Goal: Task Accomplishment & Management: Complete application form

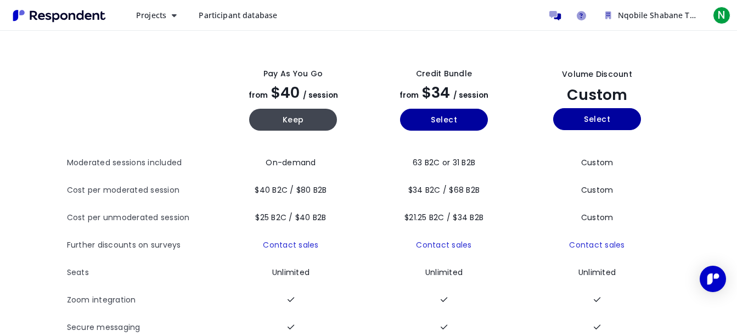
scroll to position [38, 0]
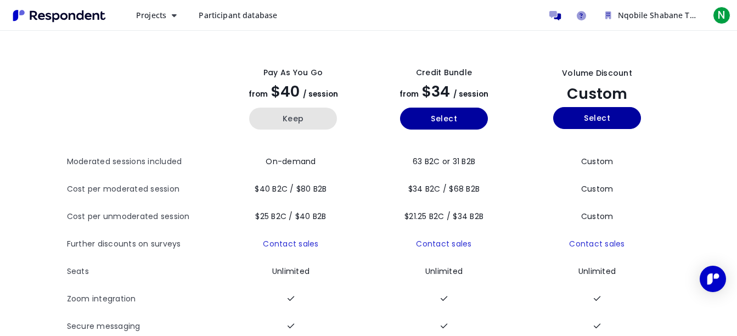
click at [300, 124] on button "Keep" at bounding box center [293, 119] width 88 height 22
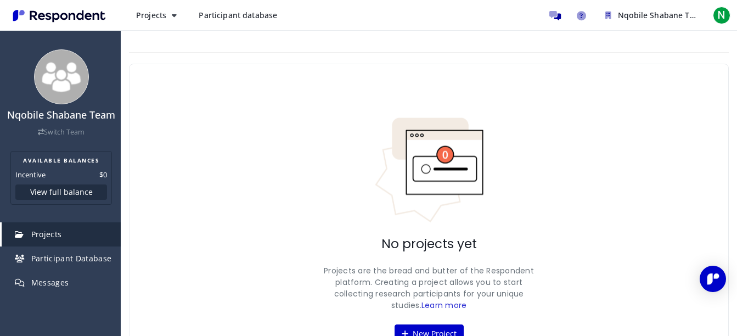
scroll to position [60, 0]
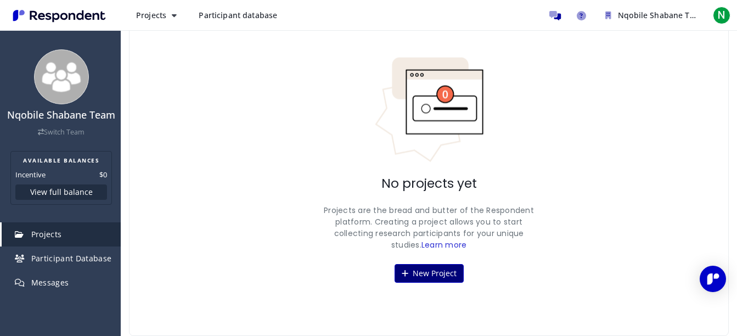
click at [416, 271] on button "New Project" at bounding box center [429, 273] width 69 height 19
click at [416, 271] on div "Nqobile Shabane Team Switch Team AVAILABLE BALANCES Incentive $0 View full bala…" at bounding box center [368, 138] width 737 height 396
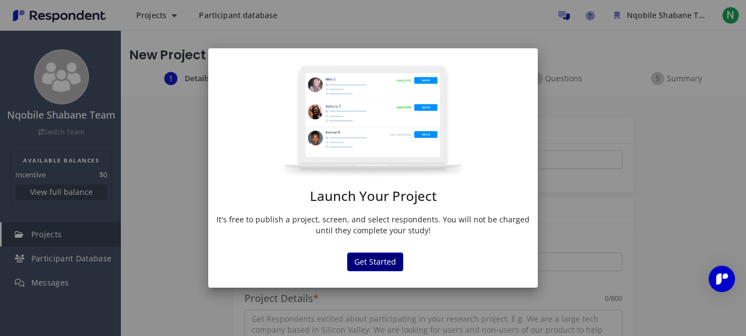
click at [378, 270] on button "Get Started" at bounding box center [375, 262] width 56 height 19
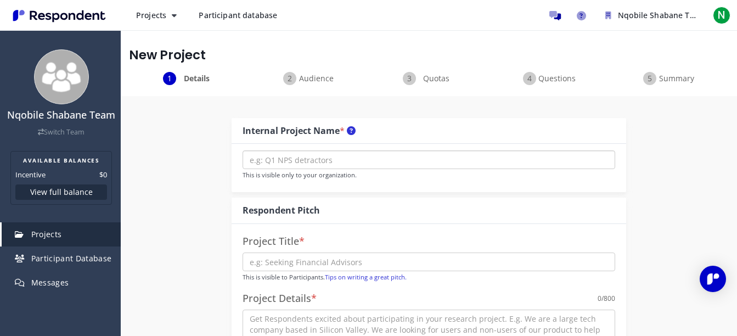
click at [327, 160] on input "text" at bounding box center [429, 159] width 373 height 19
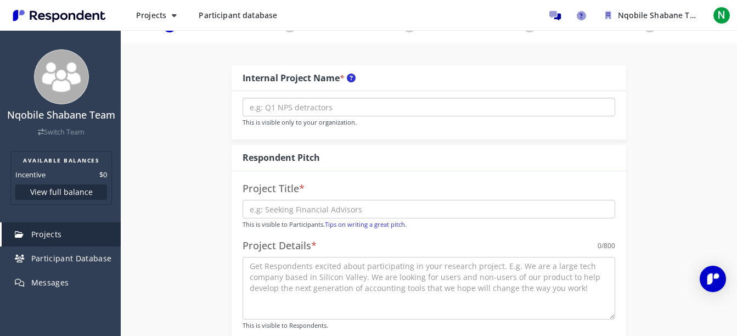
scroll to position [55, 0]
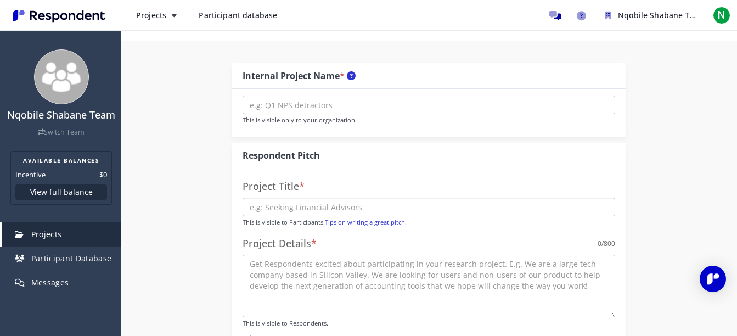
click at [316, 210] on input "text" at bounding box center [429, 207] width 373 height 19
click at [289, 189] on h4 "Project Title *" at bounding box center [429, 186] width 373 height 11
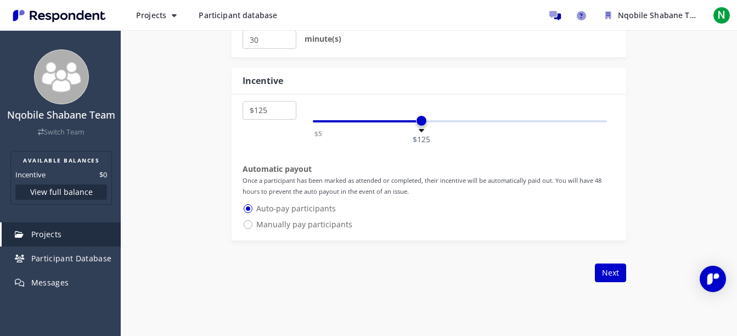
scroll to position [625, 0]
select select "number:205"
drag, startPoint x: 418, startPoint y: 122, endPoint x: 427, endPoint y: 125, distance: 8.5
click at [427, 125] on span at bounding box center [427, 120] width 11 height 11
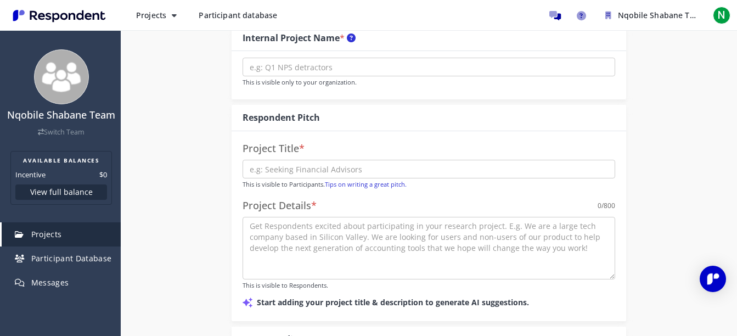
scroll to position [0, 0]
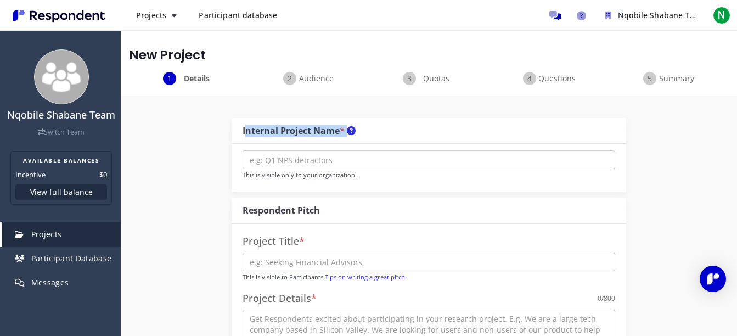
drag, startPoint x: 244, startPoint y: 134, endPoint x: 354, endPoint y: 147, distance: 110.5
click at [354, 147] on div "Internal Project Name * This is visible only to your organization." at bounding box center [429, 155] width 395 height 75
copy div "Internal Project Name *"
drag, startPoint x: 249, startPoint y: 160, endPoint x: 332, endPoint y: 160, distance: 83.5
click at [332, 160] on input "text" at bounding box center [429, 159] width 373 height 19
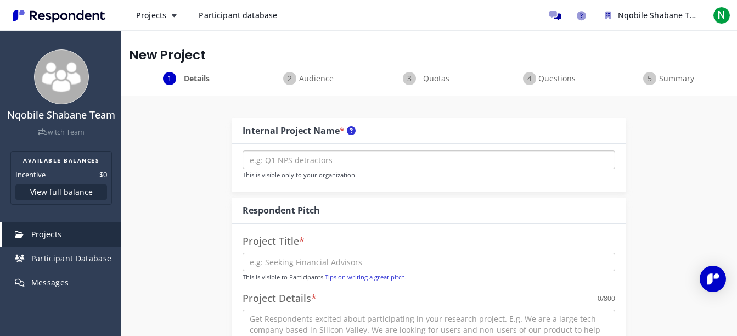
drag, startPoint x: 332, startPoint y: 160, endPoint x: 256, endPoint y: 159, distance: 76.3
click at [256, 159] on input "text" at bounding box center [429, 159] width 373 height 19
drag, startPoint x: 249, startPoint y: 159, endPoint x: 314, endPoint y: 162, distance: 64.9
click at [314, 162] on input "text" at bounding box center [429, 159] width 373 height 19
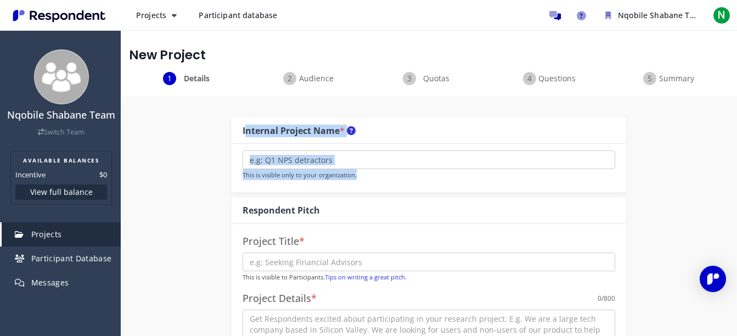
drag, startPoint x: 241, startPoint y: 131, endPoint x: 353, endPoint y: 179, distance: 122.0
click at [353, 179] on div "Internal Project Name * This is visible only to your organization." at bounding box center [429, 155] width 395 height 75
copy div "Internal Project Name * This is visible only to your organization"
click at [357, 160] on input "text" at bounding box center [429, 159] width 373 height 19
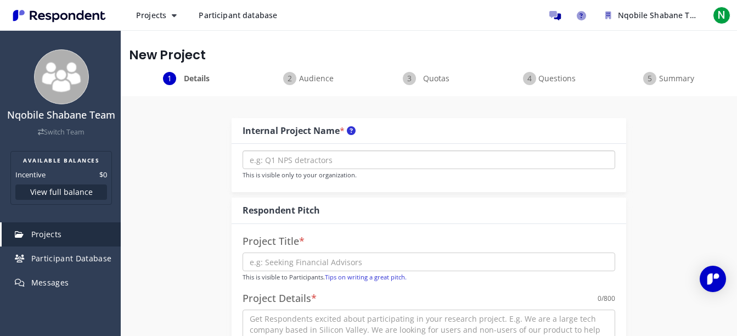
click at [258, 159] on input "text" at bounding box center [429, 159] width 373 height 19
paste input "Q4 Client Retention Analysis"
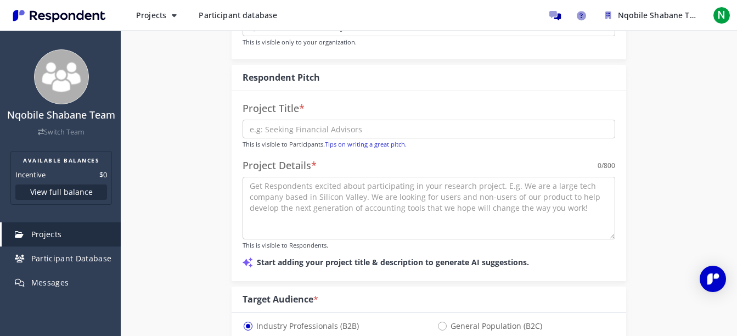
scroll to position [133, 0]
type input "Q4 Client Retention Analysis"
drag, startPoint x: 247, startPoint y: 109, endPoint x: 282, endPoint y: 115, distance: 35.7
click at [282, 115] on div "Project Title * This is visible to Participants. Tips on writing a great pitch.…" at bounding box center [429, 185] width 395 height 189
drag, startPoint x: 282, startPoint y: 115, endPoint x: 241, endPoint y: 106, distance: 41.7
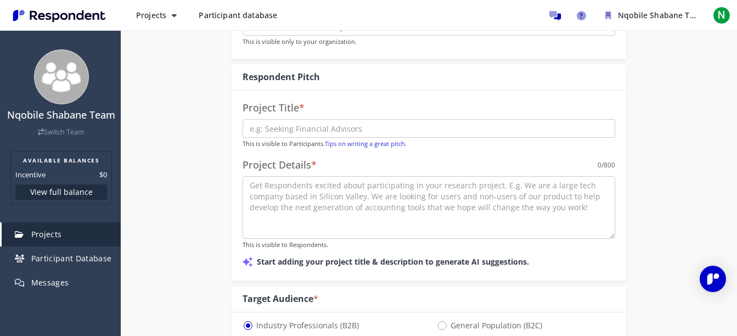
click at [241, 106] on div "Project Title * This is visible to Participants. Tips on writing a great pitch.…" at bounding box center [429, 185] width 395 height 189
drag, startPoint x: 241, startPoint y: 106, endPoint x: 300, endPoint y: 111, distance: 59.5
click at [300, 111] on div "Project Title * This is visible to Participants. Tips on writing a great pitch.…" at bounding box center [429, 185] width 395 height 189
copy h4 "Project Title"
click at [289, 127] on input "text" at bounding box center [429, 128] width 373 height 19
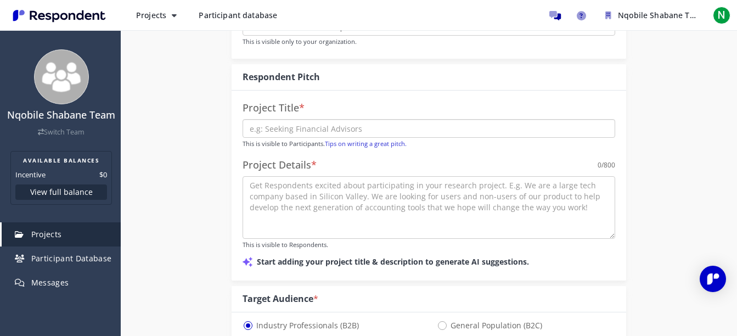
paste input "Client Portfolio Optimization"
drag, startPoint x: 246, startPoint y: 128, endPoint x: 354, endPoint y: 135, distance: 107.8
click at [354, 135] on input "Client Portfolio Optimization" at bounding box center [429, 128] width 373 height 19
type input "Client Portfolio Optimization"
drag, startPoint x: 243, startPoint y: 143, endPoint x: 410, endPoint y: 148, distance: 166.4
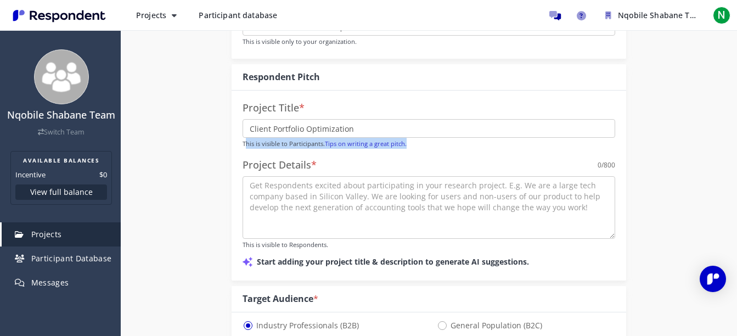
click at [410, 148] on p "This is visible to Participants. Tips on writing a great pitch." at bounding box center [429, 143] width 373 height 11
copy small "This is visible to Participants. Tips on writing a great pitch."
click at [345, 115] on div "Project Title * Client Portfolio Optimization This is visible to Participants. …" at bounding box center [429, 185] width 395 height 189
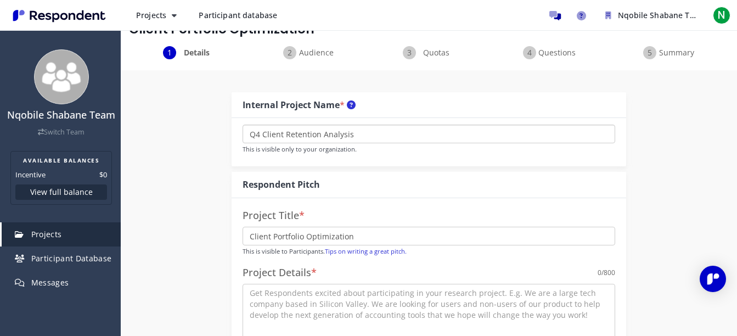
drag, startPoint x: 249, startPoint y: 126, endPoint x: 351, endPoint y: 127, distance: 102.7
click at [351, 127] on input "Q4 Client Retention Analysis" at bounding box center [429, 134] width 373 height 19
click at [365, 133] on input "Q4 Client Retention Analysis" at bounding box center [429, 134] width 373 height 19
type input "Q"
click at [365, 133] on input "text" at bounding box center [429, 134] width 373 height 19
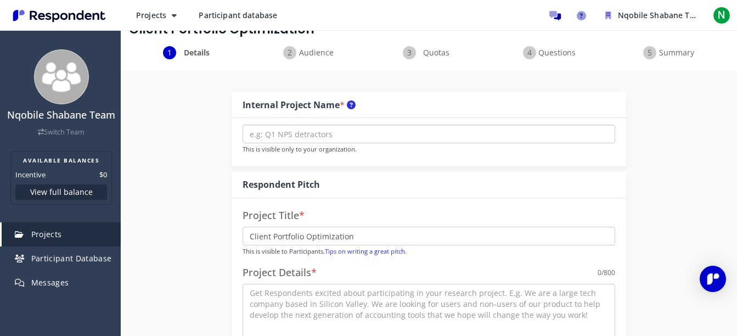
click at [295, 130] on input "text" at bounding box center [429, 134] width 373 height 19
paste input "Digital Marketing Specialist"
type input "Digital Marketing Specialist"
click at [361, 240] on input "Client Portfolio Optimization" at bounding box center [429, 236] width 373 height 19
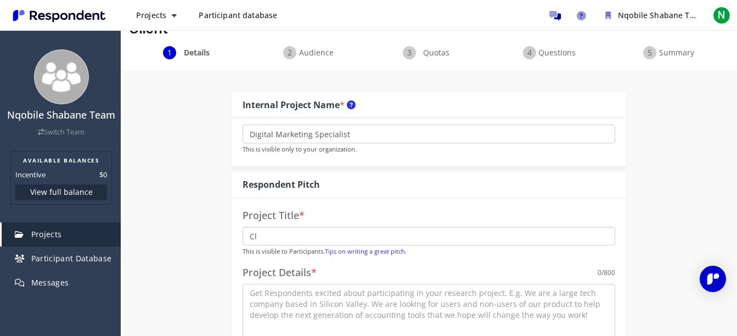
type input "C"
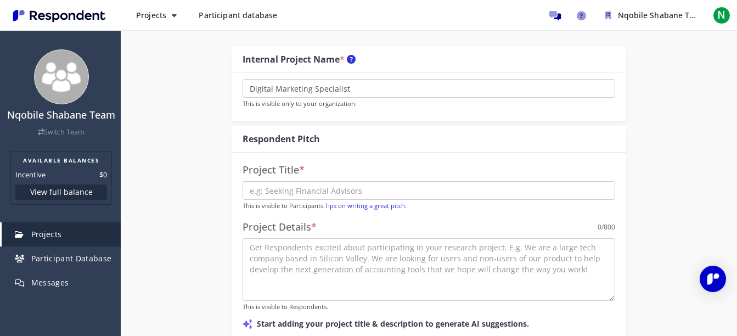
scroll to position [72, 0]
click at [349, 208] on link "Tips on writing a great pitch." at bounding box center [366, 204] width 82 height 8
click at [271, 193] on input "text" at bounding box center [429, 189] width 373 height 19
paste input "Influencer Marketing Impact Review"
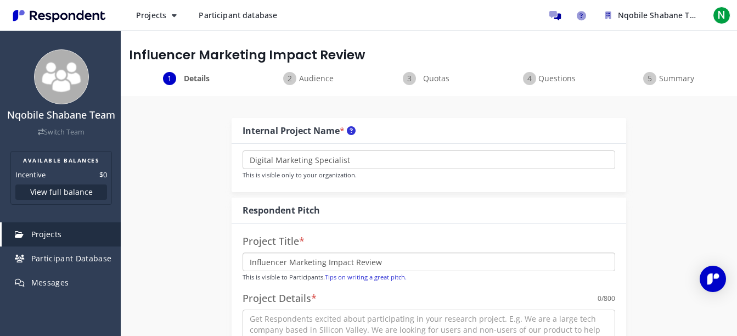
click at [248, 259] on input "Influencer Marketing Impact Review" at bounding box center [429, 262] width 373 height 19
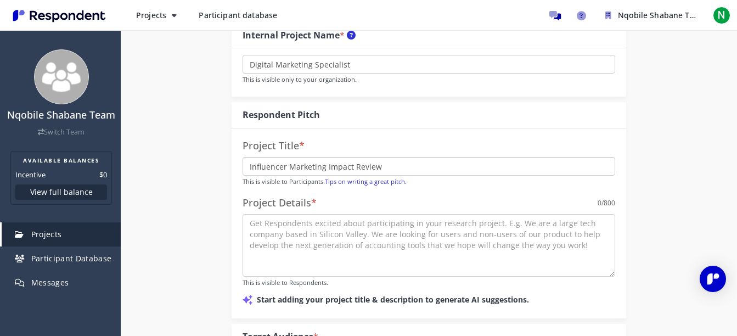
scroll to position [97, 0]
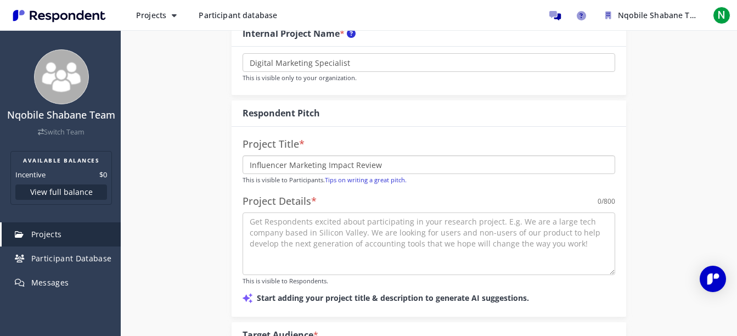
type input "Influencer Marketing Impact Review"
click at [256, 218] on textarea at bounding box center [429, 243] width 373 height 63
paste textarea "As a Digital Marketing Specialist, I help businesses transform their online pre…"
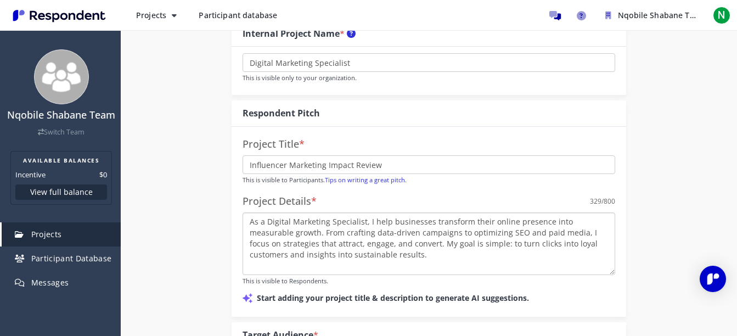
type textarea "As a Digital Marketing Specialist, I help businesses transform their online pre…"
click at [386, 165] on input "Influencer Marketing Impact Review" at bounding box center [429, 164] width 373 height 19
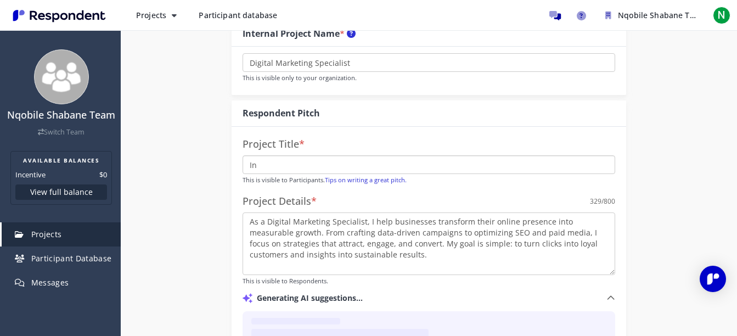
type input "I"
paste input "[PERSON_NAME] early insights into emerging trends that can give you a competiti…"
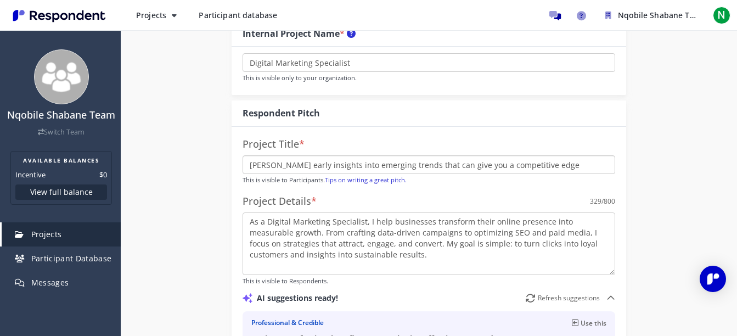
click at [266, 164] on input "[PERSON_NAME] early insights into emerging trends that can give you a competiti…" at bounding box center [429, 164] width 373 height 19
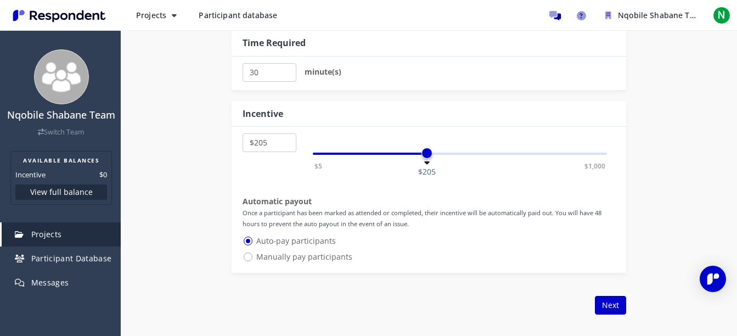
scroll to position [848, 0]
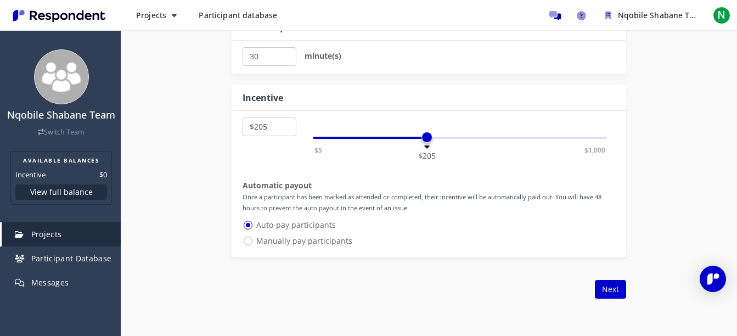
type input "Gaining early insights into emerging trends that can give you a competitive edge"
select select "number:150"
click at [396, 138] on div "$5 $1,000 $150" at bounding box center [460, 138] width 294 height 2
click at [613, 287] on button "Next" at bounding box center [610, 289] width 31 height 19
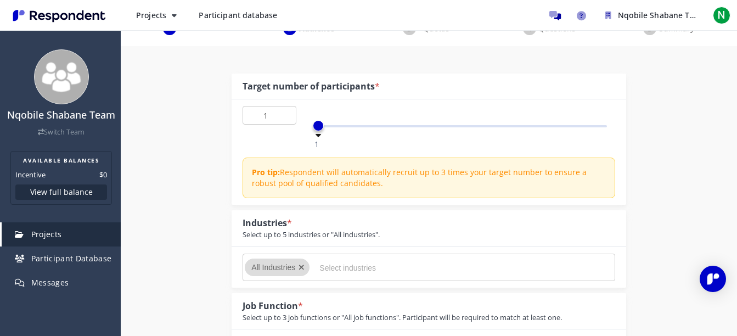
scroll to position [126, 0]
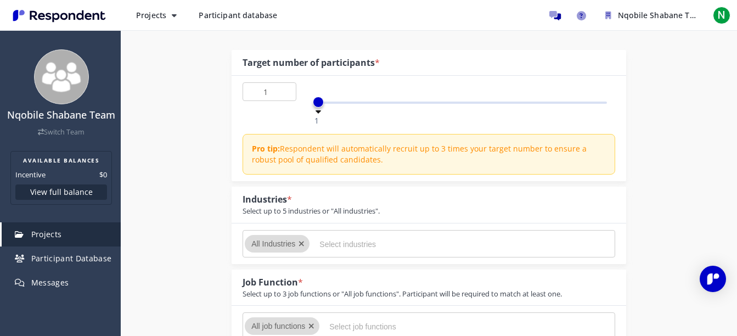
type input "14"
click at [391, 102] on div "1 50 14" at bounding box center [460, 103] width 294 height 2
click at [356, 243] on input "Select industries" at bounding box center [402, 244] width 165 height 19
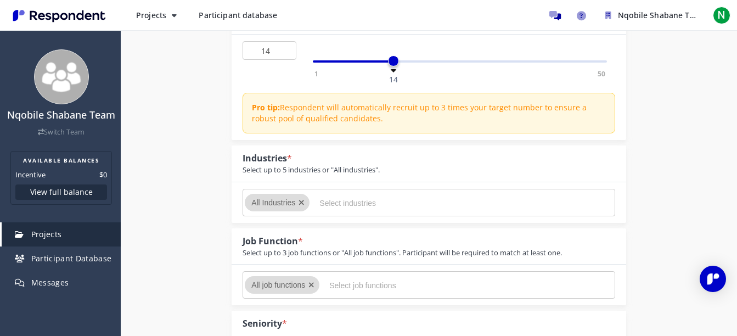
scroll to position [187, 0]
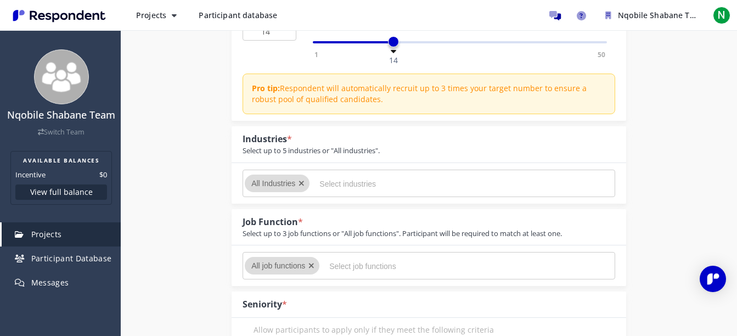
click at [283, 188] on div "All Industries" at bounding box center [274, 184] width 46 height 18
click at [282, 181] on span "All Industries" at bounding box center [273, 183] width 44 height 9
click at [329, 188] on input "Select industries" at bounding box center [402, 184] width 165 height 19
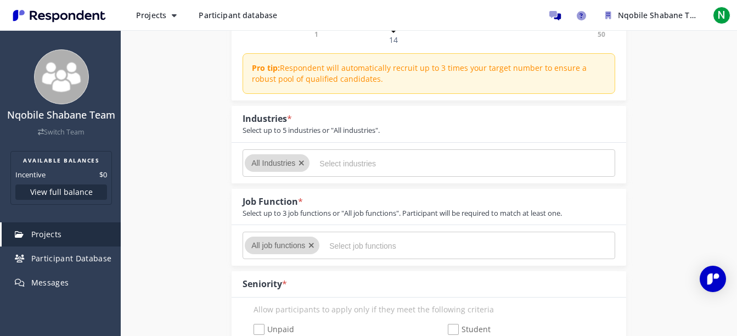
scroll to position [208, 0]
drag, startPoint x: 245, startPoint y: 128, endPoint x: 388, endPoint y: 141, distance: 143.3
click at [388, 141] on div "Industries * Select up to 5 industries or "All industries"." at bounding box center [429, 123] width 395 height 36
copy div "elect up to 5 industries or "All industries"."
click at [323, 167] on input "Select industries" at bounding box center [402, 163] width 165 height 19
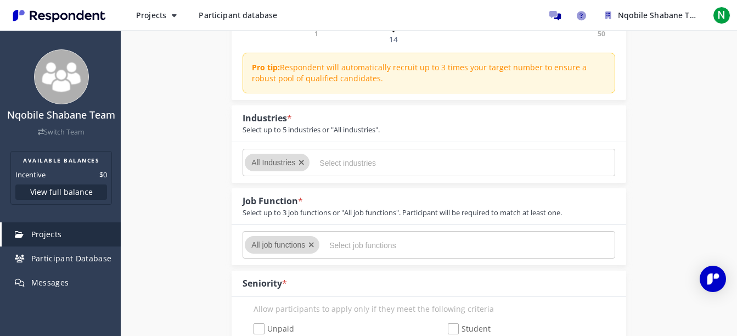
click at [325, 163] on input "Select industries" at bounding box center [402, 163] width 165 height 19
click at [279, 160] on span "All Industries" at bounding box center [273, 162] width 44 height 9
drag, startPoint x: 279, startPoint y: 160, endPoint x: 345, endPoint y: 199, distance: 76.1
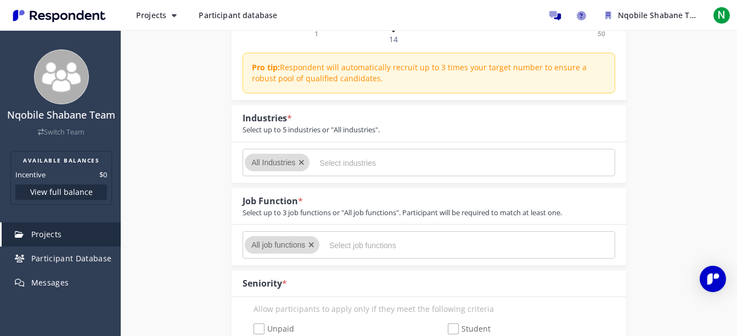
click at [345, 199] on div "Job Function * Select up to 3 job functions or "All job functions". Participant…" at bounding box center [403, 206] width 320 height 23
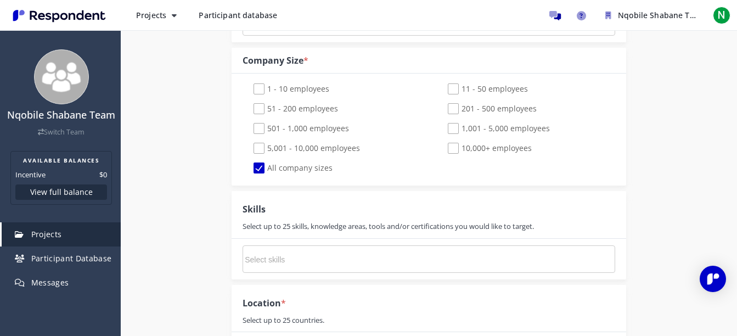
scroll to position [694, 0]
click at [260, 267] on input "Select skills" at bounding box center [327, 259] width 165 height 19
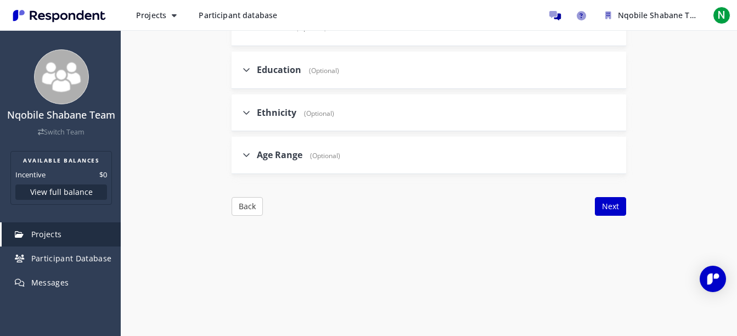
scroll to position [1274, 0]
click at [253, 158] on label "Age Range (Optional)" at bounding box center [292, 154] width 98 height 13
click at [239, 158] on input "Age Range (Optional)" at bounding box center [235, 153] width 7 height 7
checkbox input "true"
click at [256, 225] on span "21-29" at bounding box center [271, 224] width 34 height 13
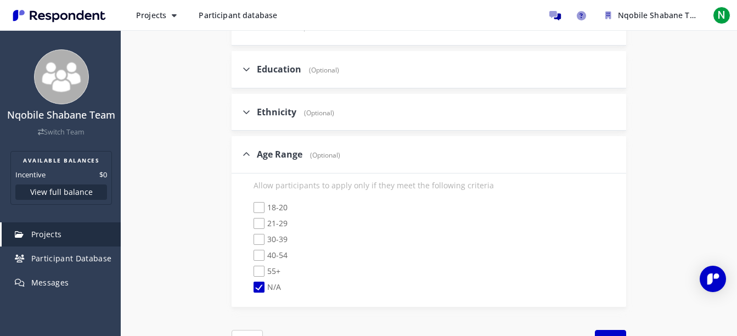
click at [250, 225] on input "21-29" at bounding box center [246, 223] width 7 height 7
checkbox input "true"
checkbox input "false"
click at [249, 156] on icon at bounding box center [247, 154] width 8 height 9
click at [239, 156] on input "Age Range (Optional)" at bounding box center [235, 153] width 7 height 7
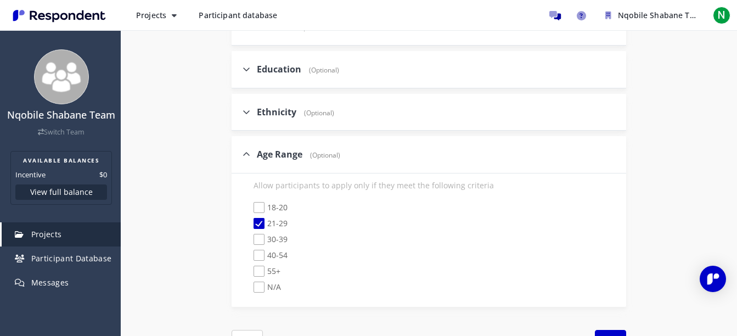
checkbox input "false"
click at [250, 113] on icon at bounding box center [247, 112] width 8 height 9
click at [239, 113] on input "Ethnicity (Optional)" at bounding box center [235, 111] width 7 height 7
checkbox input "true"
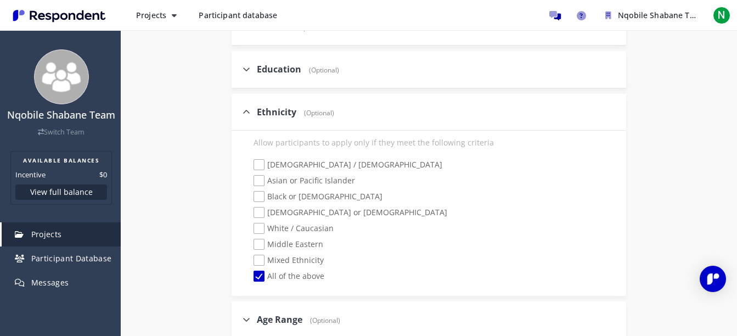
click at [257, 192] on span "Black or [DEMOGRAPHIC_DATA]" at bounding box center [318, 197] width 129 height 13
click at [250, 193] on input "Black or [DEMOGRAPHIC_DATA]" at bounding box center [246, 196] width 7 height 7
checkbox input "true"
checkbox input "false"
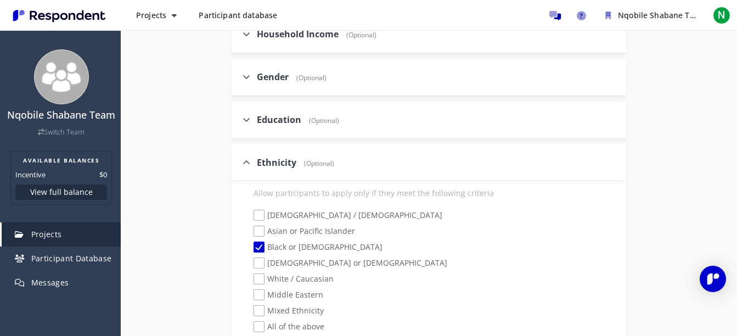
scroll to position [1223, 0]
click at [250, 82] on label "Gender (Optional)" at bounding box center [285, 77] width 84 height 13
click at [239, 81] on input "Gender (Optional)" at bounding box center [235, 77] width 7 height 7
checkbox input "true"
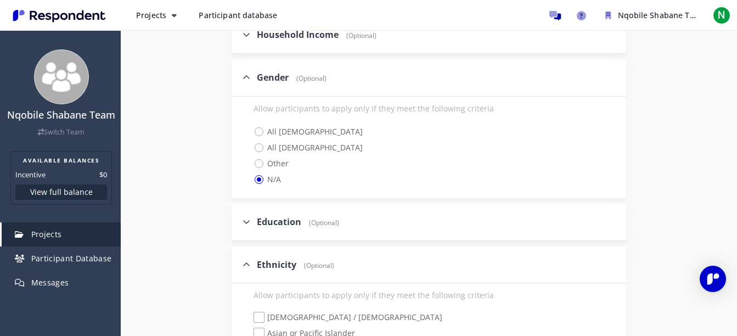
click at [258, 134] on span "All [DEMOGRAPHIC_DATA]" at bounding box center [308, 131] width 109 height 13
click at [250, 134] on input "All [DEMOGRAPHIC_DATA]" at bounding box center [246, 130] width 7 height 7
radio input "true"
click at [257, 178] on span "N/A" at bounding box center [267, 179] width 27 height 13
click at [250, 178] on input "N/A" at bounding box center [246, 178] width 7 height 7
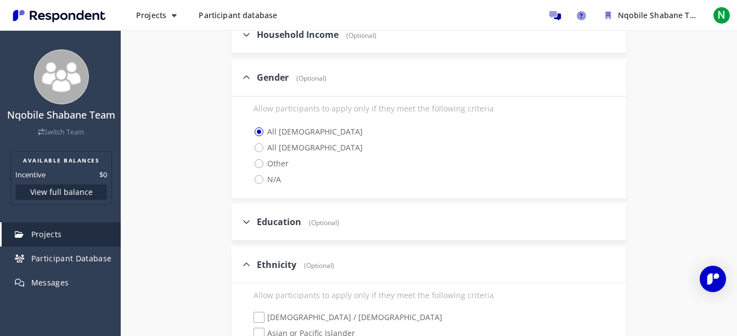
radio input "true"
click at [251, 84] on div "Gender (Optional)" at bounding box center [285, 78] width 84 height 24
click at [248, 75] on icon at bounding box center [247, 77] width 8 height 9
click at [239, 75] on input "Gender (Optional)" at bounding box center [235, 77] width 7 height 7
checkbox input "false"
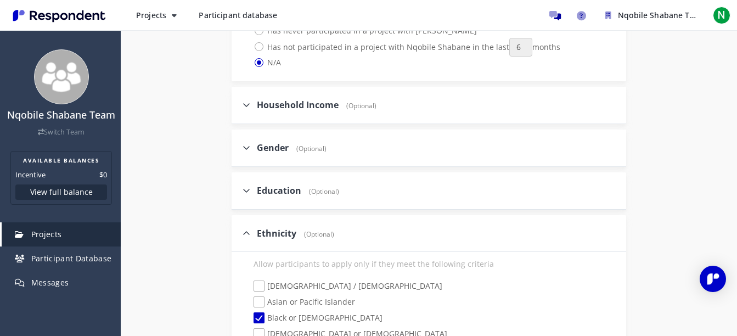
scroll to position [1151, 0]
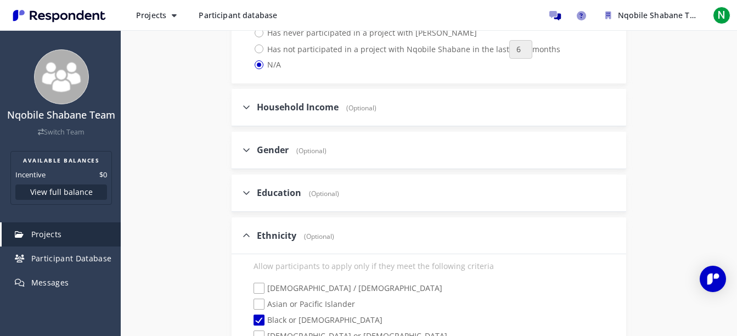
click at [246, 108] on icon at bounding box center [247, 107] width 8 height 9
click at [239, 108] on input "Household Income (Optional)" at bounding box center [235, 106] width 7 height 7
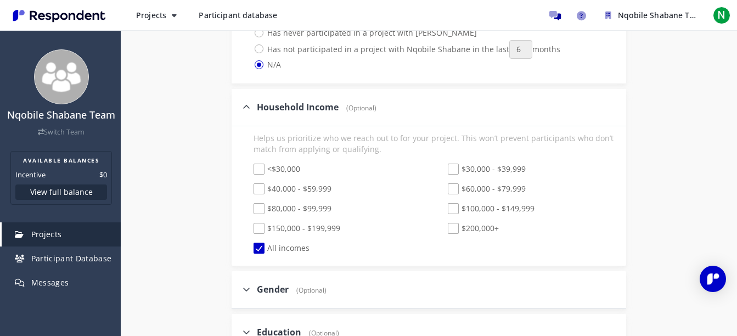
click at [251, 114] on div "Household Income (Optional)" at bounding box center [310, 108] width 134 height 24
click at [248, 105] on icon at bounding box center [247, 107] width 8 height 9
click at [239, 105] on input "Household Income (Optional)" at bounding box center [235, 106] width 7 height 7
checkbox input "false"
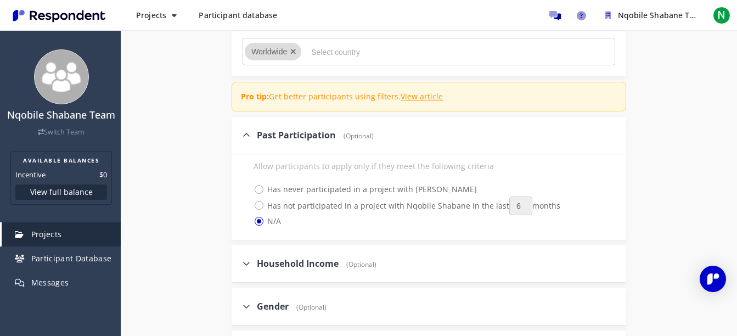
scroll to position [994, 0]
click at [407, 100] on link "View article" at bounding box center [422, 97] width 42 height 10
click at [277, 137] on span "Past Participation" at bounding box center [296, 136] width 79 height 12
click at [239, 137] on input "Past Participation (Optional)" at bounding box center [235, 135] width 7 height 7
click at [253, 141] on label "Past Participation (Optional)" at bounding box center [308, 136] width 131 height 13
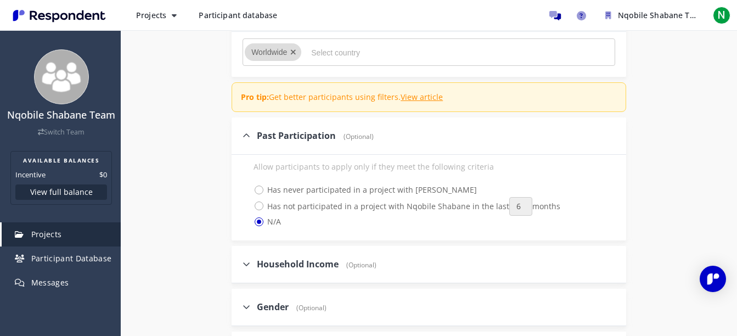
click at [239, 139] on input "Past Participation (Optional)" at bounding box center [235, 135] width 7 height 7
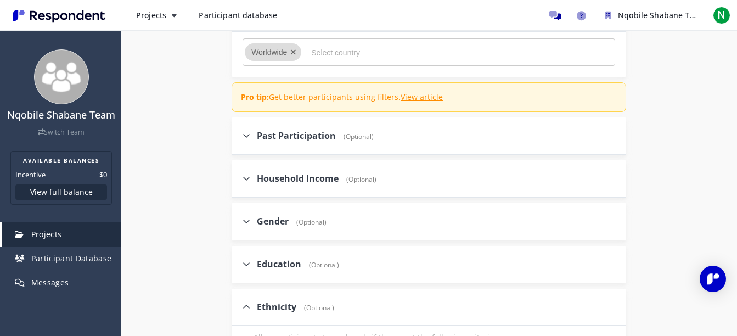
click at [253, 141] on label "Past Participation (Optional)" at bounding box center [308, 136] width 131 height 13
click at [239, 139] on input "Past Participation (Optional)" at bounding box center [235, 135] width 7 height 7
checkbox input "true"
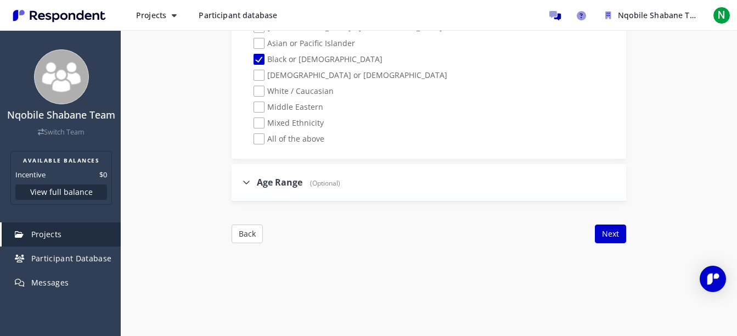
scroll to position [1487, 0]
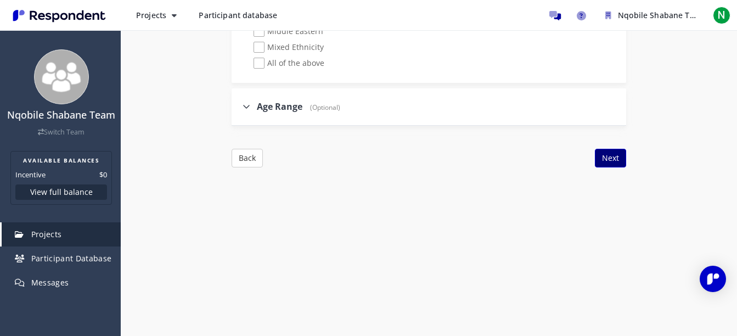
click at [608, 162] on button "Next" at bounding box center [610, 158] width 31 height 19
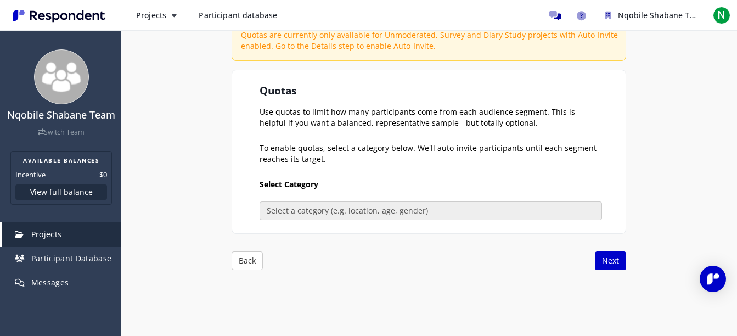
scroll to position [180, 0]
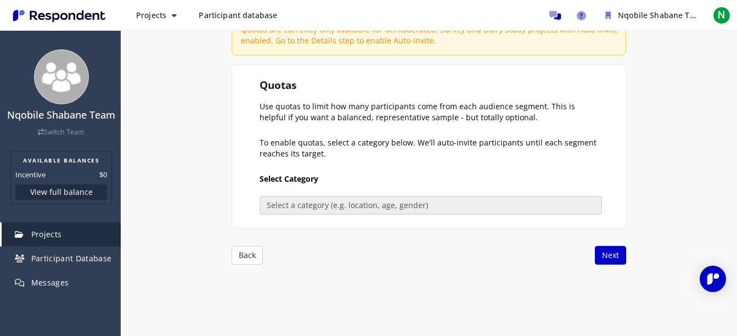
click at [618, 245] on div "Internal Project Name * Digital Marketing Specialist This is visible only to yo…" at bounding box center [429, 131] width 395 height 267
click at [614, 251] on button "Next" at bounding box center [610, 255] width 31 height 19
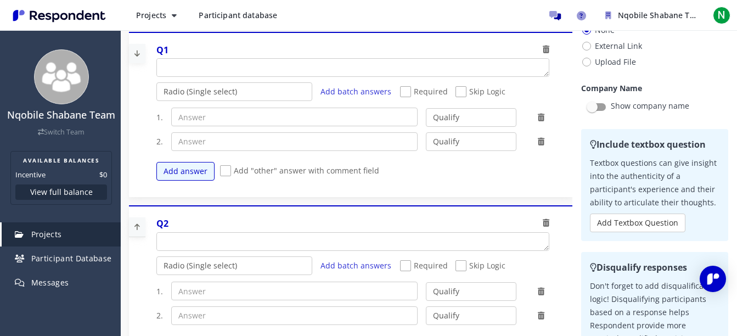
scroll to position [342, 0]
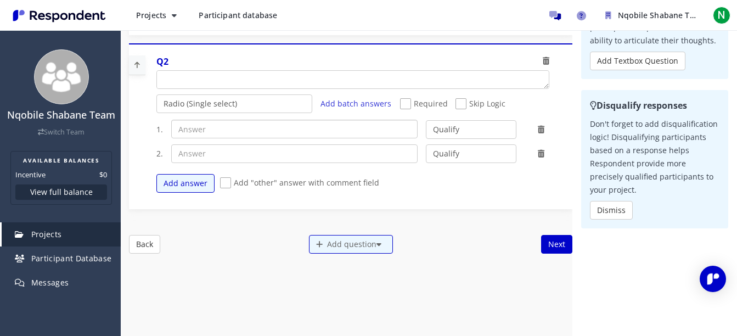
click at [273, 136] on input "text" at bounding box center [294, 129] width 247 height 19
click at [435, 130] on select "Qualify Disqualify" at bounding box center [471, 129] width 91 height 19
click at [426, 120] on select "Qualify Disqualify" at bounding box center [471, 129] width 91 height 19
click at [339, 104] on span "Add batch answers" at bounding box center [356, 103] width 71 height 10
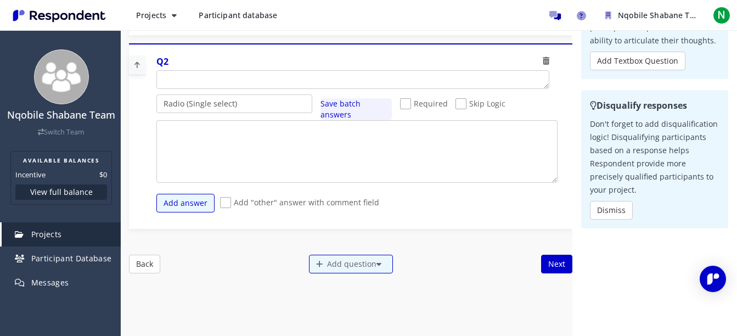
click at [339, 104] on span "Save batch answers" at bounding box center [341, 108] width 40 height 21
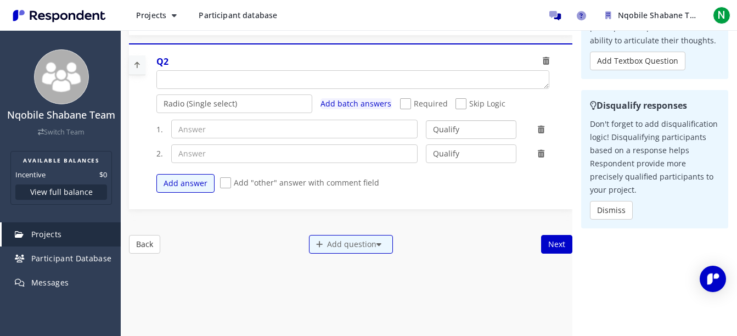
click at [437, 122] on select "Qualify Disqualify" at bounding box center [471, 129] width 91 height 19
select select "number:2"
click at [426, 120] on select "Qualify Disqualify" at bounding box center [471, 129] width 91 height 19
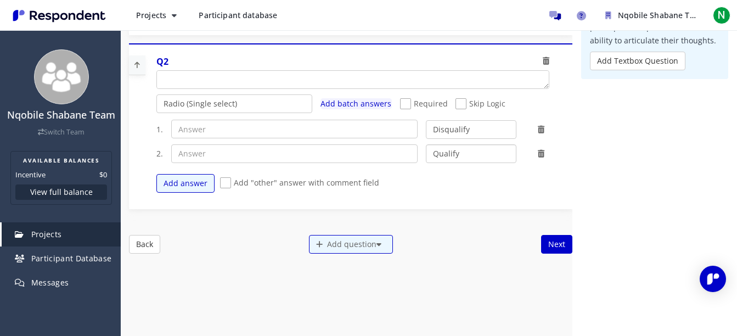
click at [440, 158] on select "Qualify Disqualify" at bounding box center [471, 153] width 91 height 19
click at [426, 144] on select "Qualify Disqualify" at bounding box center [471, 153] width 91 height 19
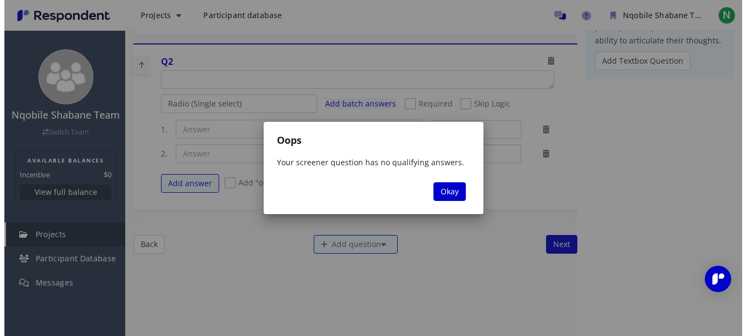
scroll to position [0, 0]
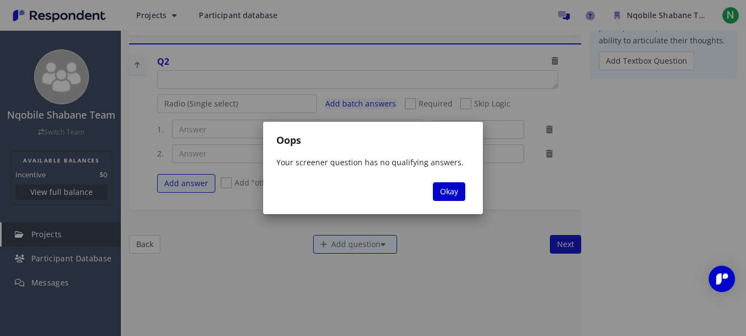
click at [440, 191] on span "Okay" at bounding box center [449, 191] width 18 height 10
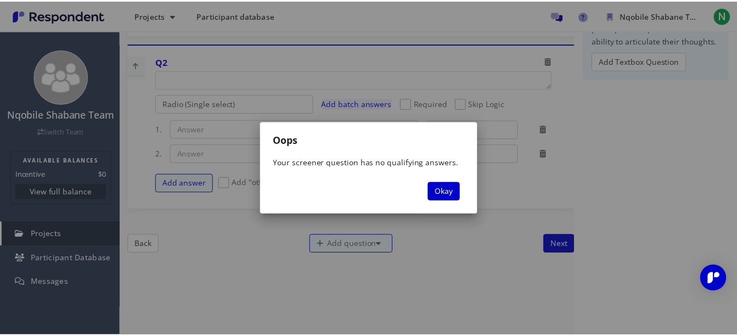
scroll to position [342, 0]
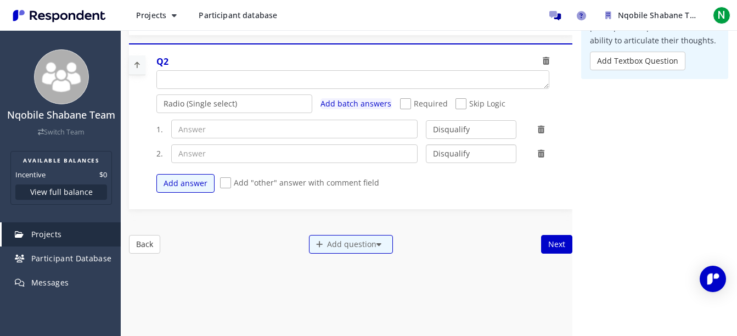
click at [443, 155] on select "Qualify Disqualify" at bounding box center [471, 153] width 91 height 19
select select "number:1"
click at [426, 144] on select "Qualify Disqualify" at bounding box center [471, 153] width 91 height 19
drag, startPoint x: 189, startPoint y: 194, endPoint x: 184, endPoint y: 187, distance: 7.9
click at [184, 187] on div "Add answer Add "other" answer with comment field" at bounding box center [356, 184] width 401 height 30
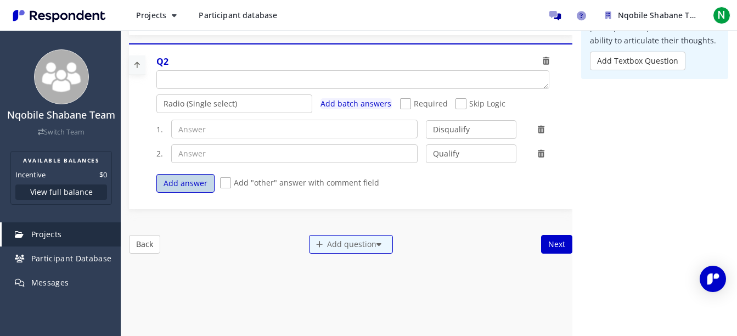
click at [184, 187] on button "Add answer" at bounding box center [185, 183] width 58 height 19
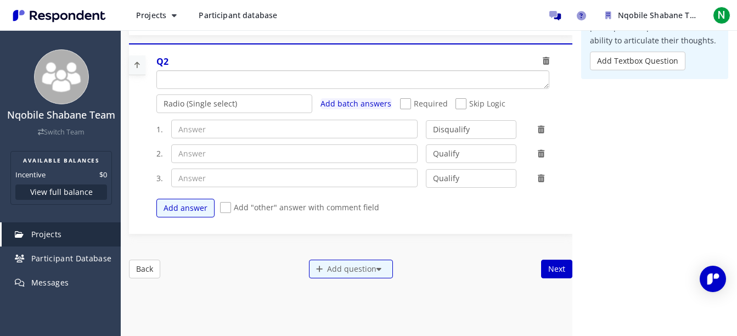
drag, startPoint x: 164, startPoint y: 75, endPoint x: 298, endPoint y: 90, distance: 134.7
click at [298, 90] on div "Q2 Radio (Single select) Checkbox (Multi select) Multi-line text box Single-lin…" at bounding box center [354, 139] width 407 height 178
drag, startPoint x: 165, startPoint y: 79, endPoint x: 327, endPoint y: 91, distance: 161.9
click at [327, 91] on div "Q2 Radio (Single select) Checkbox (Multi select) Multi-line text box Single-lin…" at bounding box center [354, 139] width 407 height 178
click at [264, 108] on select "Radio (Single select) Checkbox (Multi select) Multi-line text box Single-line t…" at bounding box center [234, 103] width 156 height 19
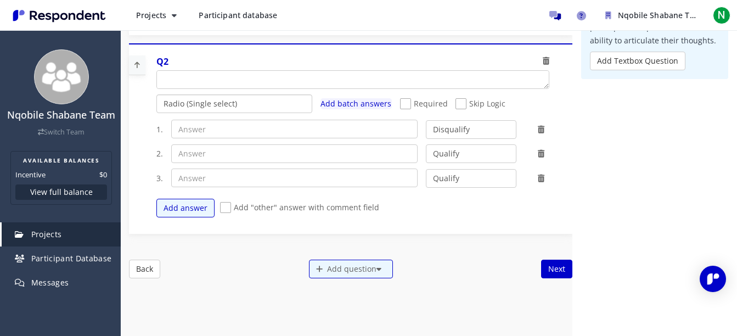
click at [156, 94] on select "Radio (Single select) Checkbox (Multi select) Multi-line text box Single-line t…" at bounding box center [234, 103] width 156 height 19
click at [163, 77] on textarea "Which of the following categories best describes your firm's total assets under…" at bounding box center [353, 80] width 392 height 18
click at [167, 76] on textarea "Which of the following categories best describes your firm's total assets under…" at bounding box center [353, 80] width 392 height 18
drag, startPoint x: 167, startPoint y: 76, endPoint x: 214, endPoint y: 85, distance: 47.1
click at [214, 85] on textarea "Which of the following categories best describes your firm's total assets under…" at bounding box center [353, 80] width 392 height 18
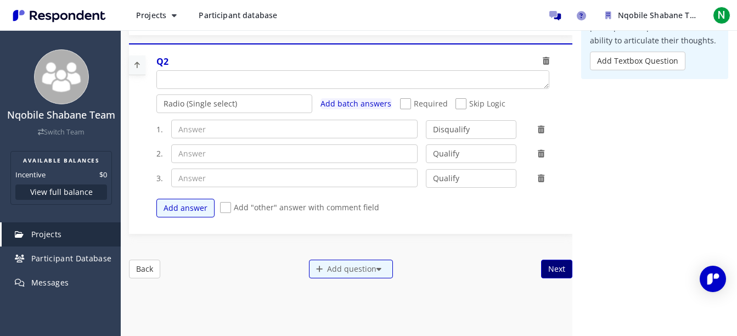
click at [559, 267] on button "Next" at bounding box center [556, 269] width 31 height 19
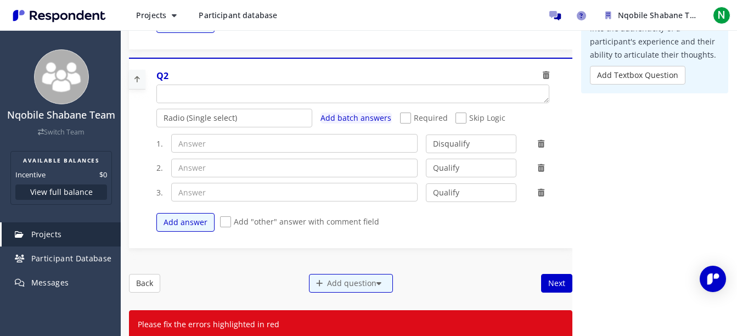
scroll to position [327, 0]
click at [283, 154] on div "1. Qualify Disqualify 2. Qualify Disqualify 3. Qualify Disqualify Add answer Ad…" at bounding box center [356, 183] width 401 height 109
click at [271, 148] on input "text" at bounding box center [294, 144] width 247 height 19
drag, startPoint x: 178, startPoint y: 94, endPoint x: 215, endPoint y: 88, distance: 37.3
click at [215, 88] on textarea "Which of the following categories best describes your firm's total assets under…" at bounding box center [353, 95] width 392 height 18
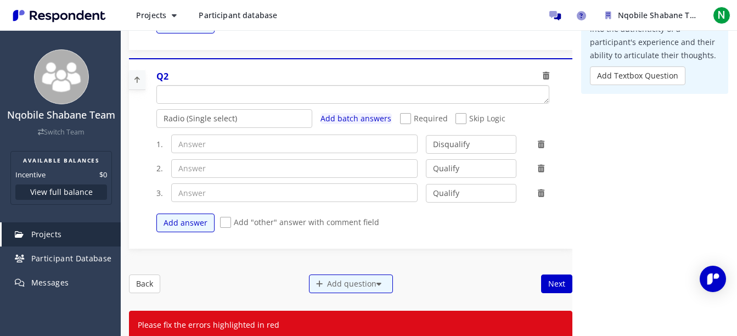
click at [215, 88] on textarea "Which of the following categories best describes your firm's total assets under…" at bounding box center [353, 95] width 392 height 18
drag, startPoint x: 215, startPoint y: 88, endPoint x: 222, endPoint y: 100, distance: 13.8
click at [222, 100] on textarea "Which of the following categories best describes your firm's total assets under…" at bounding box center [353, 95] width 392 height 18
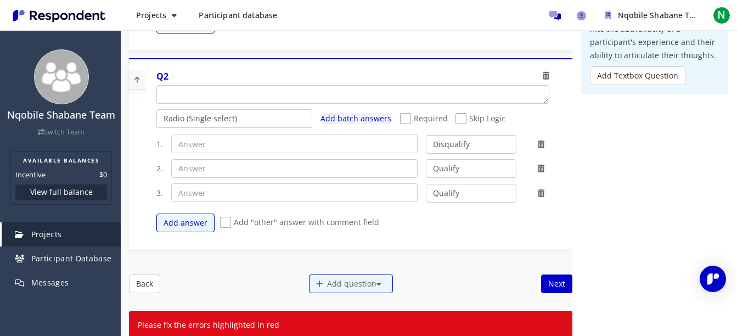
type textarea "b"
click at [227, 143] on input "text" at bounding box center [294, 144] width 247 height 19
click at [426, 144] on select "Qualify Disqualify" at bounding box center [471, 144] width 91 height 19
select select "number:1"
click at [426, 135] on select "Qualify Disqualify" at bounding box center [471, 144] width 91 height 19
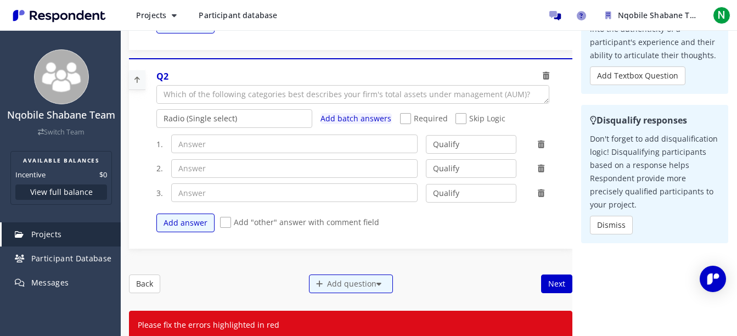
click at [535, 198] on div at bounding box center [541, 193] width 33 height 11
click at [538, 195] on icon at bounding box center [541, 193] width 7 height 8
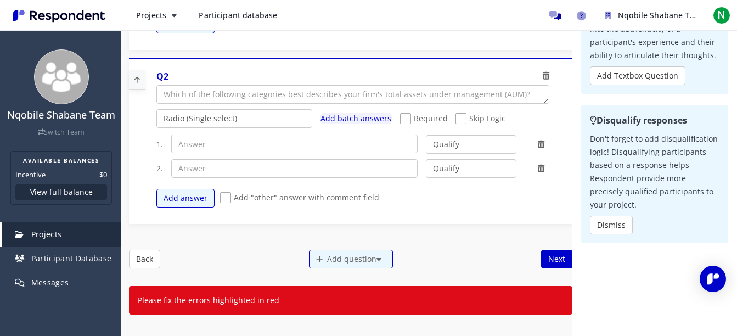
click at [497, 172] on select "Qualify Disqualify" at bounding box center [471, 168] width 91 height 19
select select "number:2"
click at [426, 159] on select "Qualify Disqualify" at bounding box center [471, 168] width 91 height 19
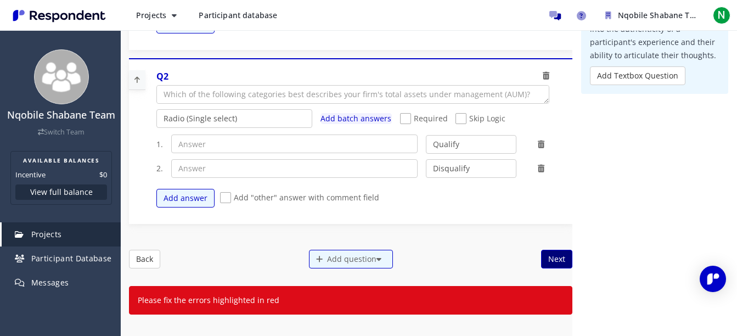
click at [541, 261] on button "Next" at bounding box center [556, 259] width 31 height 19
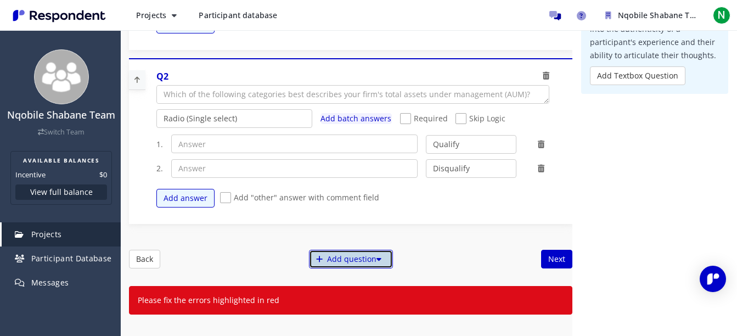
click at [377, 261] on icon at bounding box center [379, 259] width 5 height 8
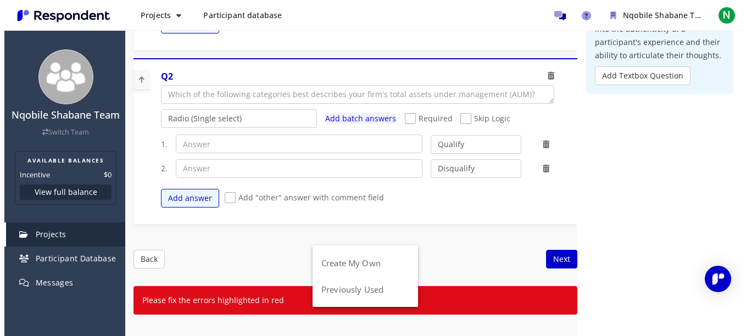
scroll to position [0, 0]
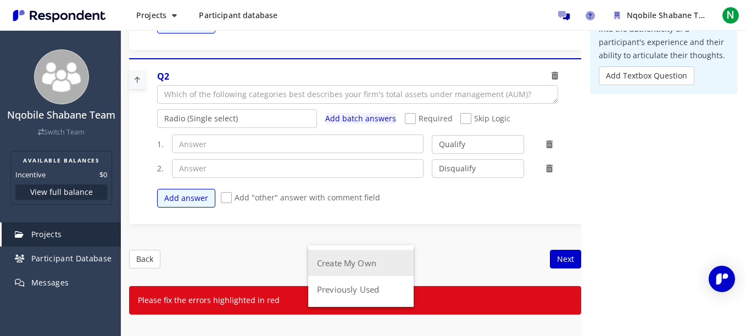
click at [363, 267] on button "Create My Own" at bounding box center [360, 263] width 105 height 26
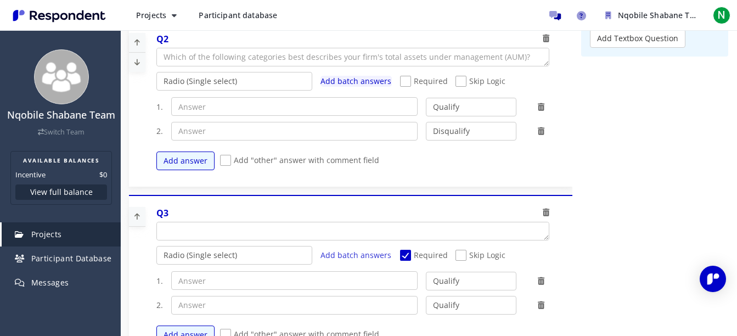
click at [543, 216] on icon at bounding box center [546, 213] width 7 height 8
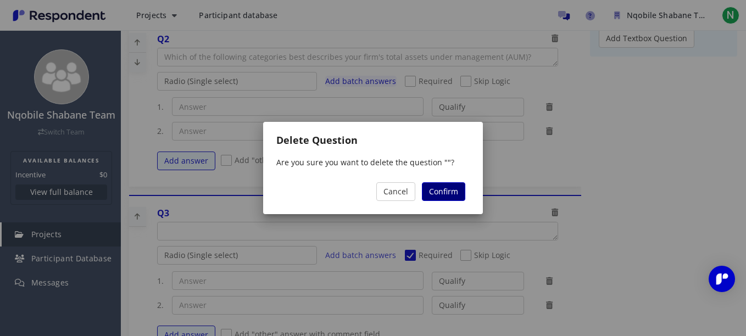
click at [440, 191] on span "Confirm" at bounding box center [443, 191] width 29 height 10
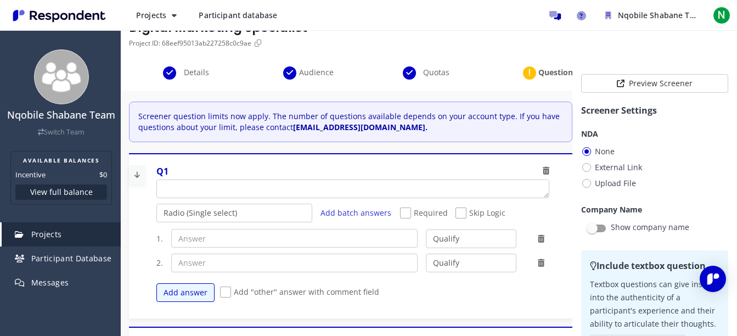
scroll to position [59, 0]
click at [587, 227] on div at bounding box center [592, 227] width 11 height 11
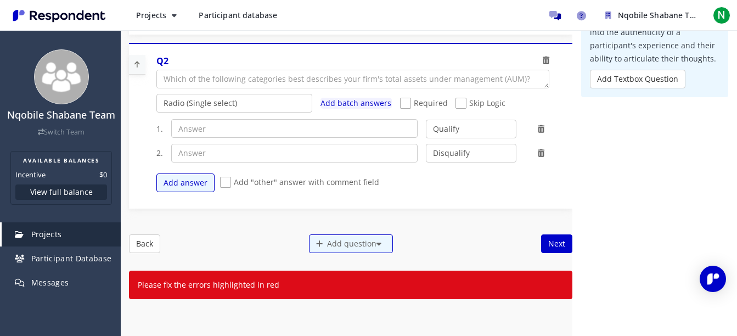
scroll to position [249, 0]
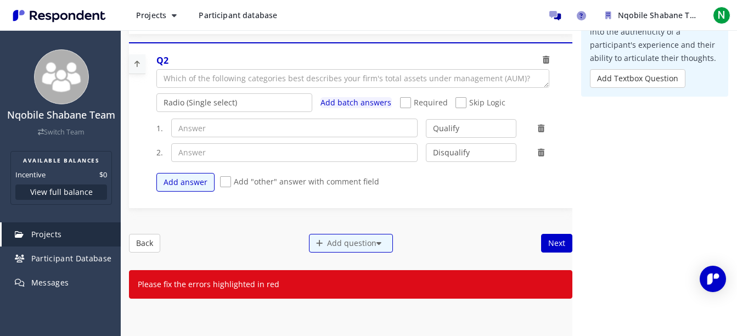
click at [533, 61] on div "Q2" at bounding box center [352, 61] width 393 height 15
click at [543, 60] on icon at bounding box center [546, 60] width 7 height 8
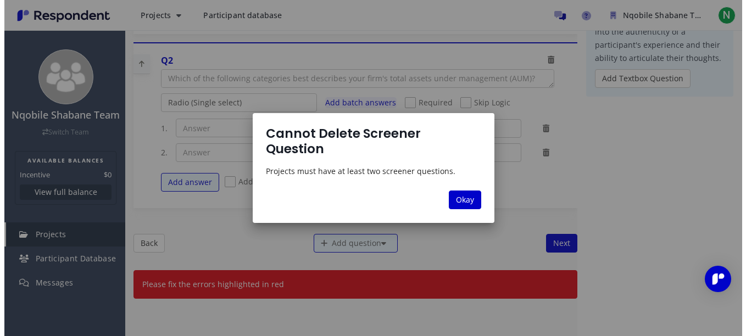
scroll to position [0, 0]
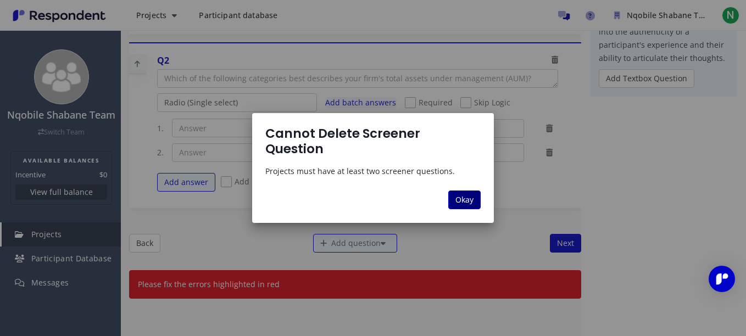
click at [455, 194] on span "Okay" at bounding box center [464, 199] width 18 height 10
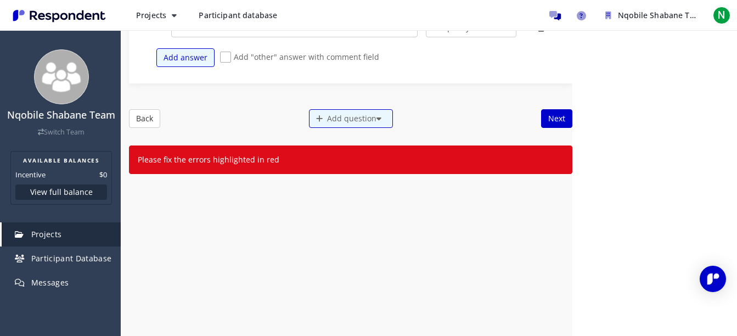
click at [499, 164] on p "Please fix the errors highlighted in red" at bounding box center [351, 159] width 426 height 11
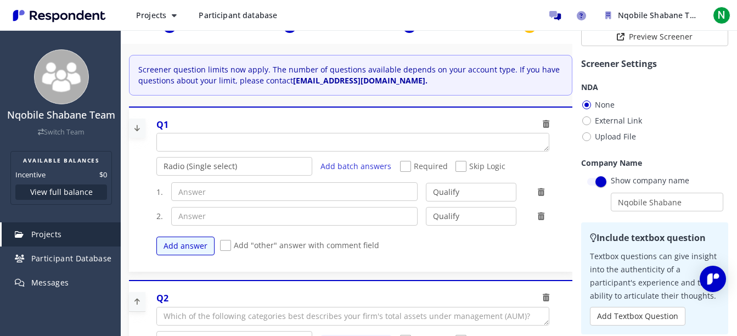
scroll to position [104, 0]
click at [534, 126] on div "Q1" at bounding box center [352, 126] width 393 height 15
click at [300, 147] on textarea "Which of the following categories best describes your firm's total assets under…" at bounding box center [353, 143] width 392 height 18
paste textarea "“General feedback on digital marketing trends across industries"
type textarea "“General feedback on digital marketing trends across industries"
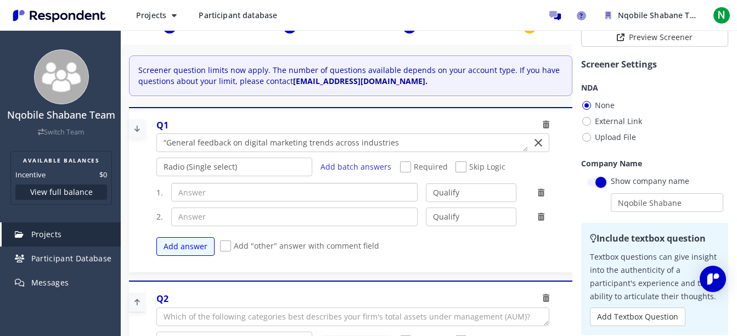
click at [290, 193] on input "text" at bounding box center [294, 192] width 247 height 19
paste input "“General feedback on digital marketing trends across industries"
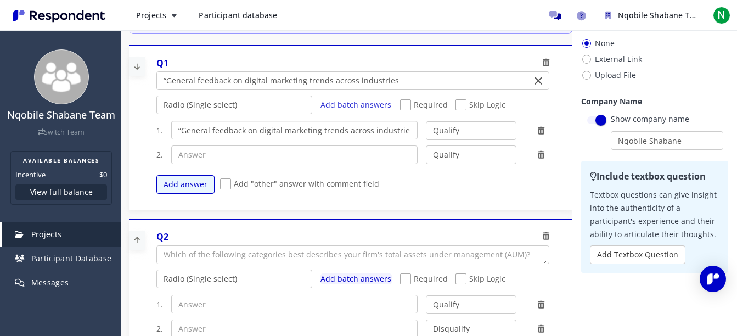
scroll to position [93, 0]
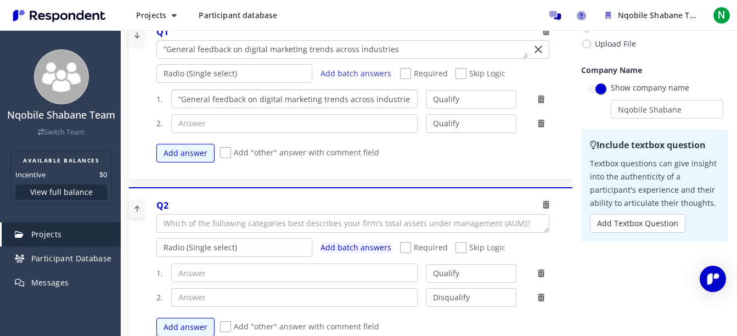
type input "“General feedback on digital marketing trends across industries"
click at [543, 209] on icon at bounding box center [546, 205] width 7 height 8
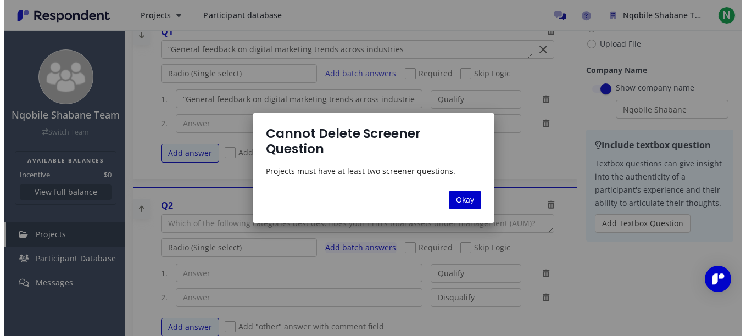
scroll to position [0, 0]
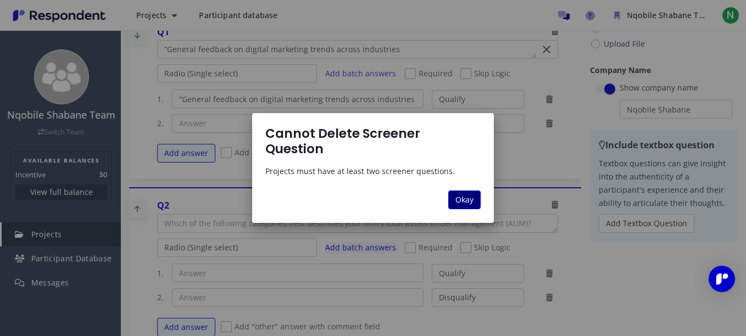
click at [476, 193] on button "Okay" at bounding box center [464, 200] width 32 height 19
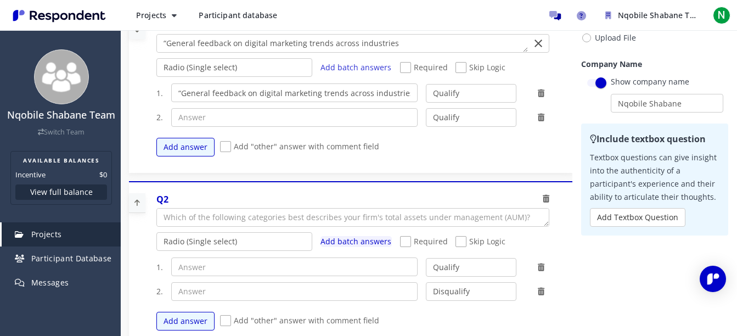
scroll to position [93, 0]
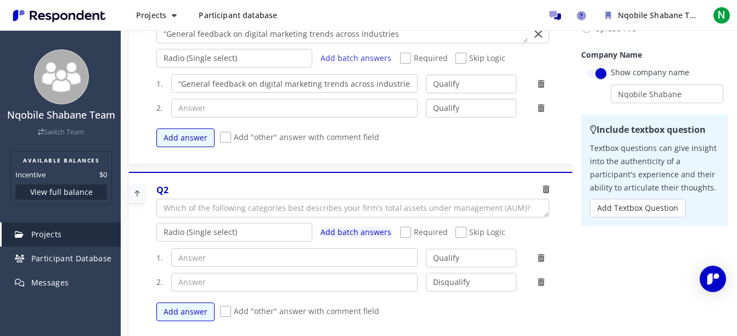
click at [451, 115] on select "Qualify Disqualify" at bounding box center [471, 108] width 91 height 19
select select "number:2"
click at [426, 99] on select "Qualify Disqualify" at bounding box center [471, 108] width 91 height 19
click at [265, 211] on textarea "Which of the following categories best describes your firm's total assets under…" at bounding box center [353, 208] width 392 height 18
paste textarea "[PERSON_NAME] about who you want insights from. If your project is SEO Impact S…"
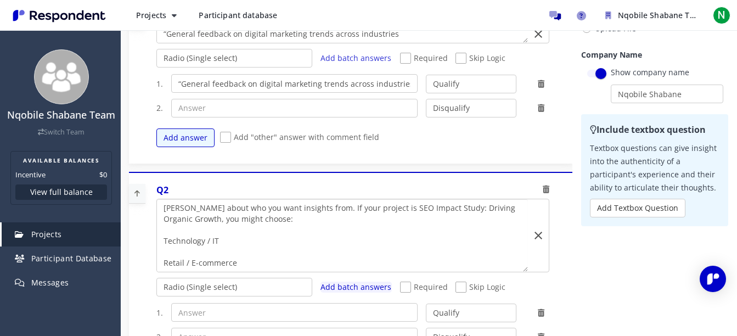
scroll to position [0, 0]
click at [164, 214] on textarea "Which of the following categories best describes your firm's total assets under…" at bounding box center [342, 235] width 371 height 72
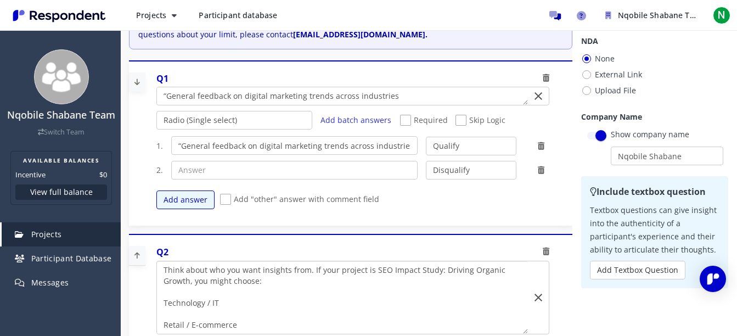
scroll to position [30, 0]
type textarea "Think about who you want insights from. If your project is SEO Impact Study: Dr…"
click at [166, 92] on textarea "Which of the following categories best describes your firm's total assets under…" at bounding box center [342, 97] width 371 height 18
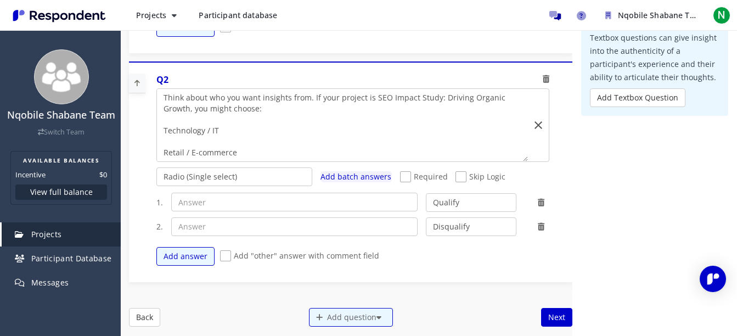
scroll to position [231, 0]
type textarea "General feedback on digital marketing trends across industries"
click at [215, 209] on input "text" at bounding box center [294, 201] width 247 height 19
paste input "For a project like SEO Impact Study: Driving Organic Growth, you want industrie…"
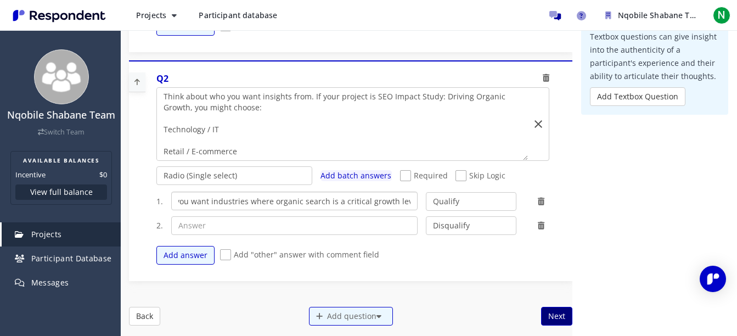
type input "For a project like SEO Impact Study: Driving Organic Growth, you want industrie…"
click at [541, 311] on button "Next" at bounding box center [556, 316] width 31 height 19
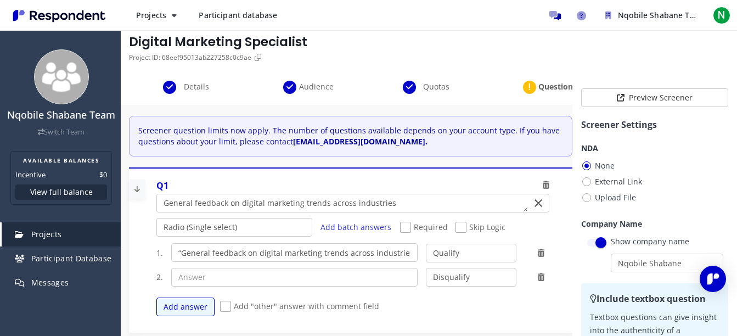
scroll to position [1, 0]
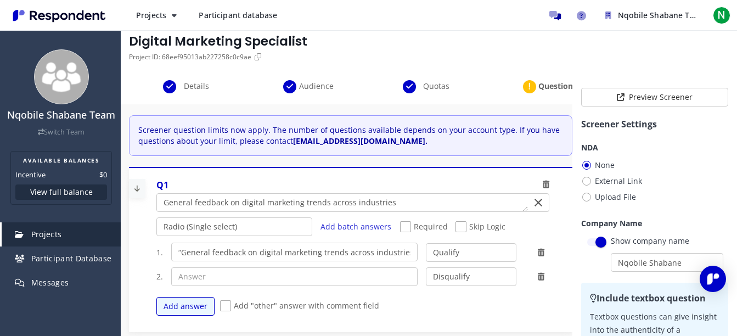
click at [400, 228] on span "Required" at bounding box center [424, 227] width 48 height 13
click at [400, 228] on input "Required" at bounding box center [403, 226] width 7 height 7
checkbox input "true"
click at [456, 226] on span "Skip Logic" at bounding box center [481, 227] width 50 height 13
click at [456, 226] on input "Skip Logic" at bounding box center [459, 226] width 7 height 7
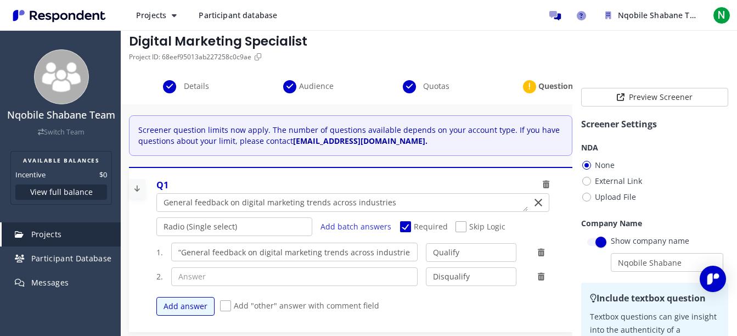
checkbox input "true"
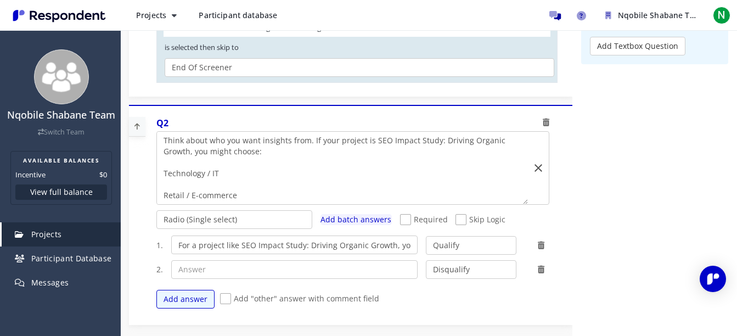
scroll to position [283, 0]
click at [402, 217] on span "Required" at bounding box center [424, 219] width 48 height 13
click at [402, 217] on input "Required" at bounding box center [403, 218] width 7 height 7
checkbox input "true"
click at [466, 214] on span "Skip Logic" at bounding box center [481, 219] width 50 height 13
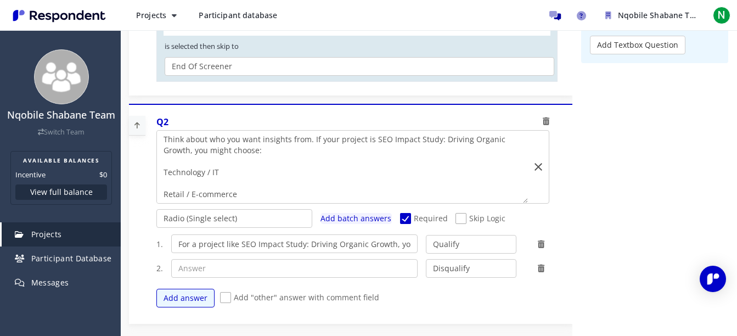
click at [463, 215] on input "Skip Logic" at bounding box center [459, 218] width 7 height 7
checkbox input "true"
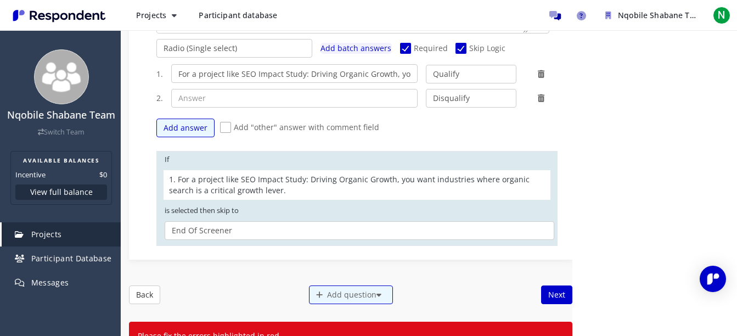
scroll to position [494, 0]
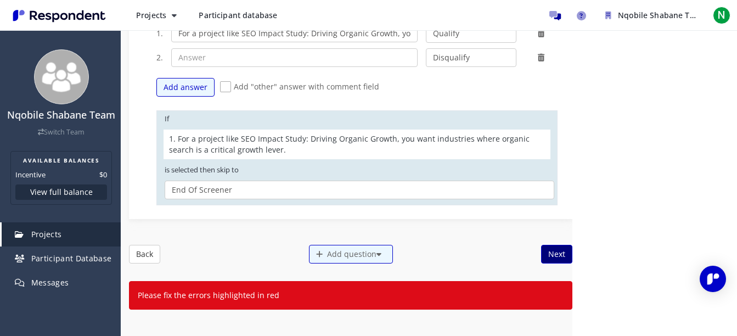
click at [550, 260] on button "Next" at bounding box center [556, 254] width 31 height 19
click at [548, 254] on button "Next" at bounding box center [556, 254] width 31 height 19
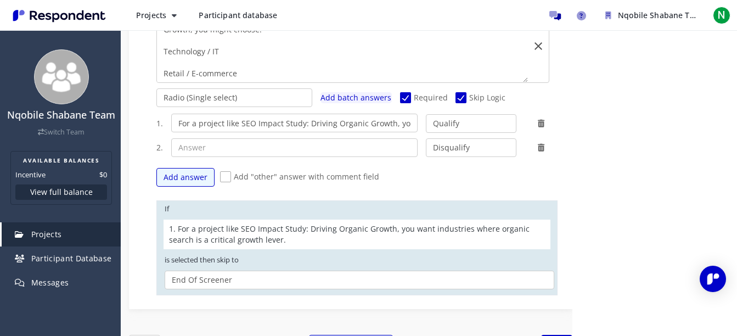
scroll to position [0, 0]
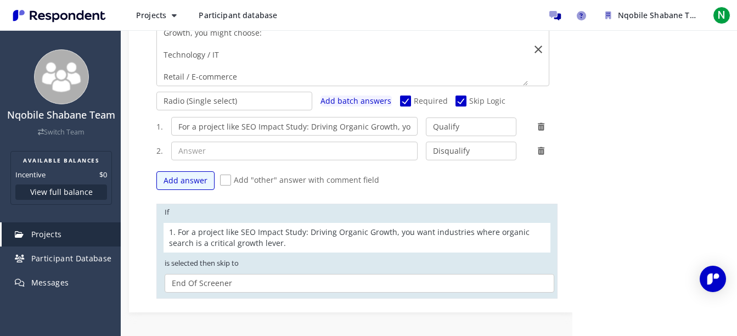
click at [335, 103] on span "Add batch answers" at bounding box center [356, 101] width 71 height 10
type textarea "For a project like SEO Impact Study: Driving Organic Growth, you want industrie…"
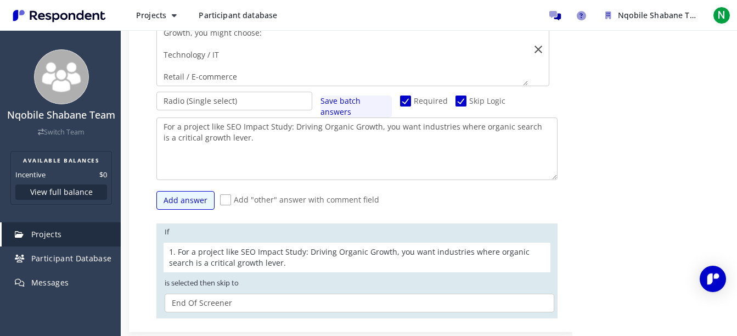
click at [335, 103] on span "Save batch answers" at bounding box center [341, 106] width 40 height 21
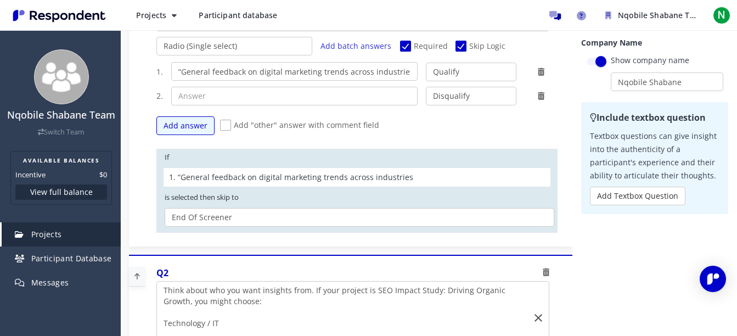
scroll to position [225, 0]
drag, startPoint x: 323, startPoint y: 135, endPoint x: 551, endPoint y: 33, distance: 249.5
click at [551, 33] on div at bounding box center [351, 117] width 444 height 248
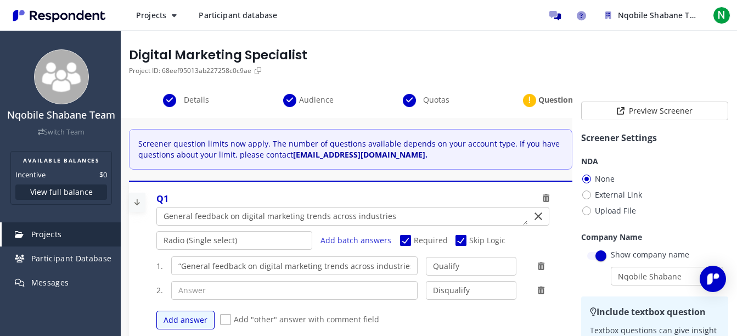
scroll to position [32, 0]
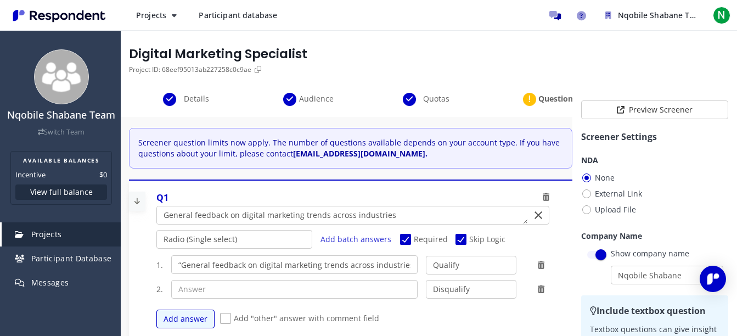
click at [389, 147] on p "Screener question limits now apply. The number of questions available depends o…" at bounding box center [351, 148] width 427 height 22
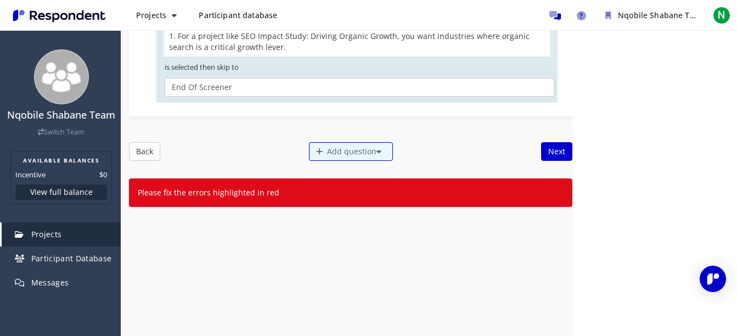
scroll to position [599, 0]
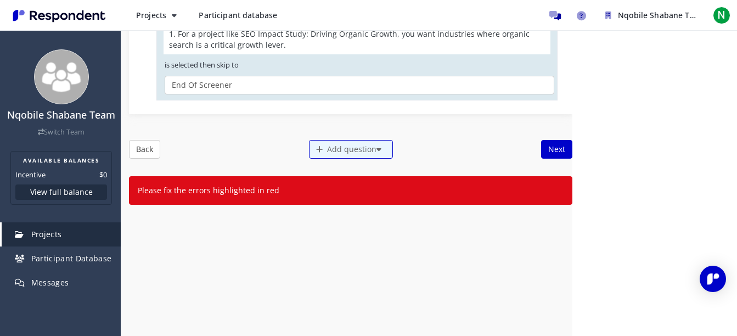
click at [299, 197] on div "Please fix the errors highlighted in red" at bounding box center [351, 190] width 444 height 29
click at [541, 147] on button "Next" at bounding box center [556, 149] width 31 height 19
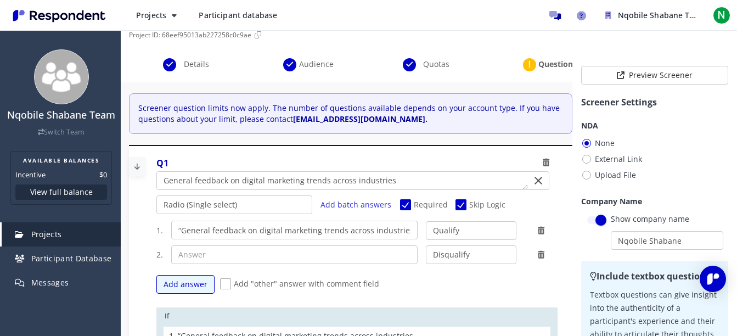
scroll to position [66, 0]
click at [523, 67] on div "Questions" at bounding box center [549, 65] width 120 height 13
click at [615, 82] on button "Preview Screener" at bounding box center [654, 75] width 147 height 19
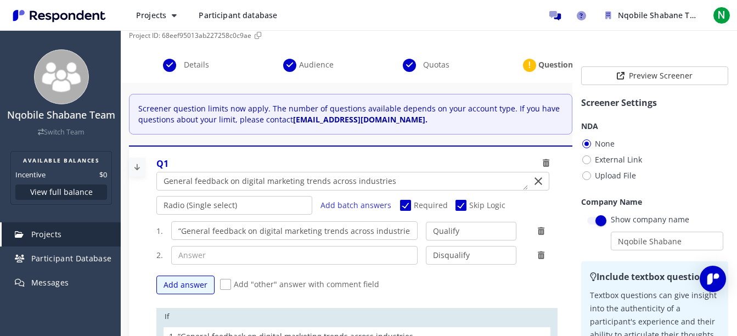
click at [48, 237] on link "Projects" at bounding box center [61, 234] width 119 height 24
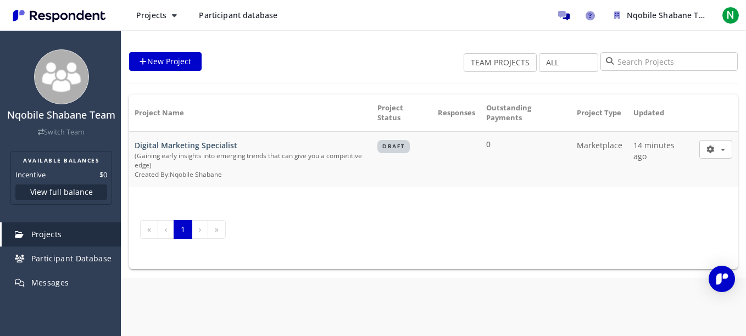
click at [54, 239] on span "Projects" at bounding box center [46, 234] width 31 height 10
click at [189, 172] on span "Nqobile" at bounding box center [182, 174] width 24 height 9
click at [177, 165] on div "(Gaining early insights into emerging trends that can give you a competitive ed…" at bounding box center [251, 160] width 232 height 19
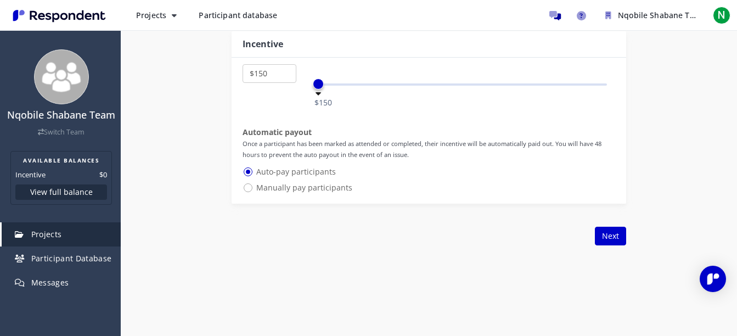
scroll to position [792, 0]
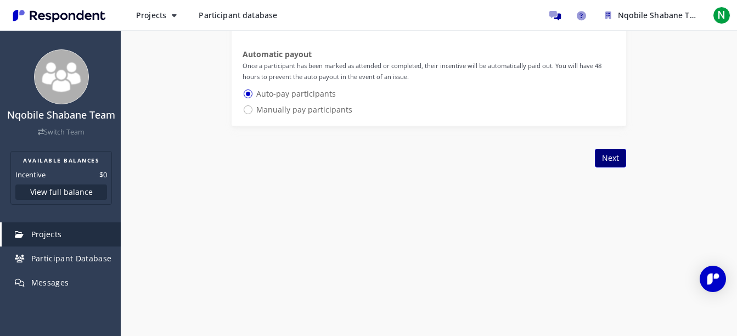
click at [601, 159] on button "Next" at bounding box center [610, 158] width 31 height 19
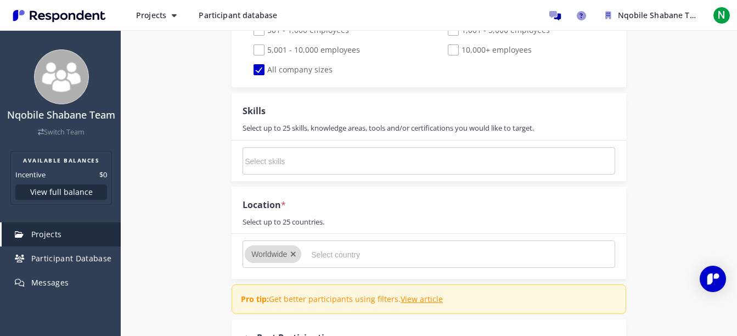
scroll to position [1487, 0]
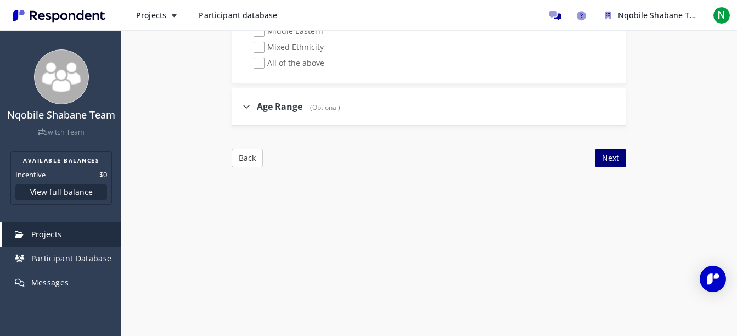
click at [601, 159] on button "Next" at bounding box center [610, 158] width 31 height 19
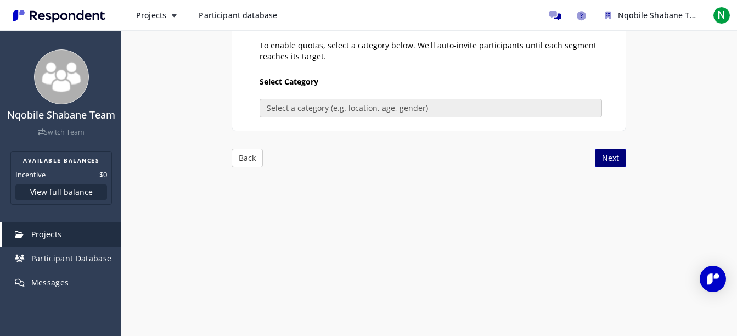
click at [601, 159] on button "Next" at bounding box center [610, 158] width 31 height 19
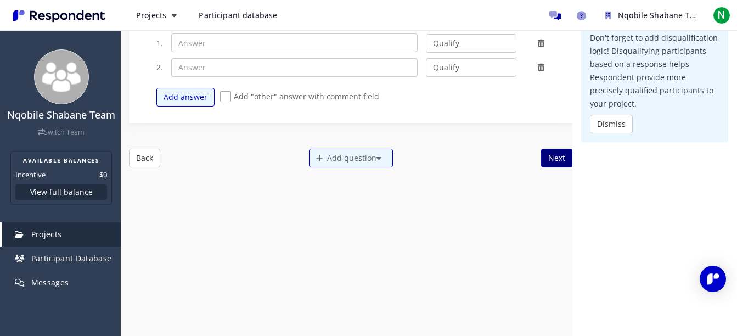
click at [543, 158] on button "Next" at bounding box center [556, 158] width 31 height 19
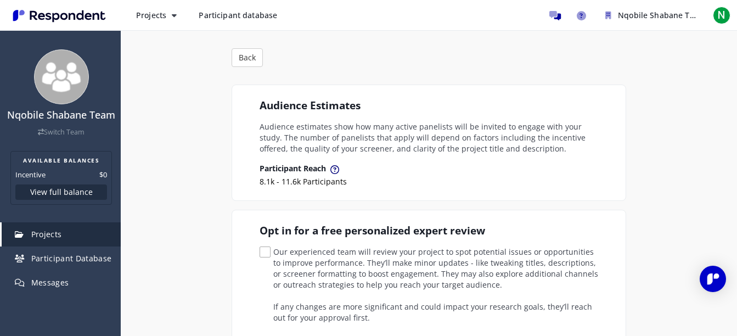
scroll to position [128, 0]
click at [271, 255] on span "Our experienced team will review your project to spot potential issues or oppor…" at bounding box center [431, 253] width 343 height 13
click at [267, 255] on input "Our experienced team will review your project to spot potential issues or oppor…" at bounding box center [263, 252] width 7 height 7
checkbox input "true"
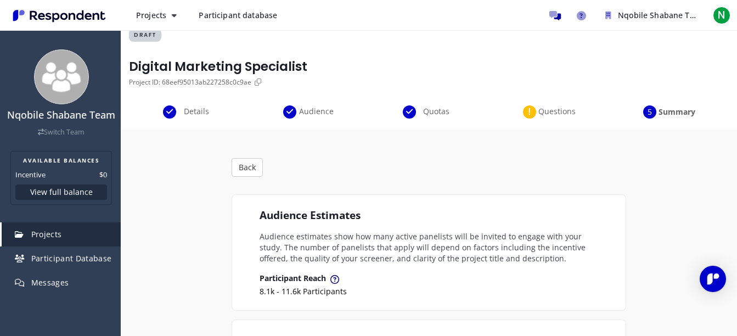
scroll to position [0, 0]
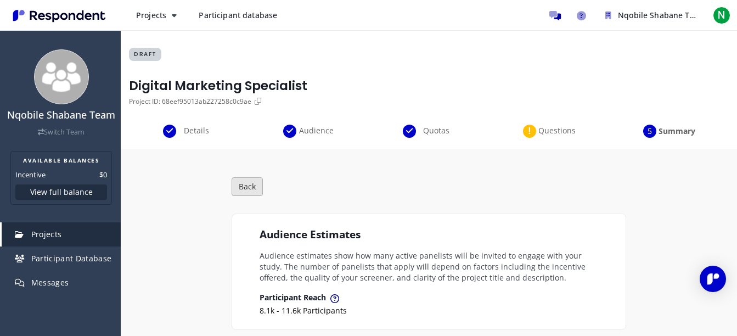
click at [250, 180] on button "Back" at bounding box center [247, 186] width 31 height 19
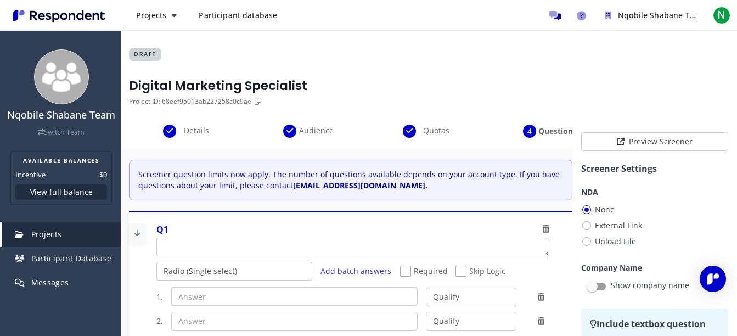
click at [70, 200] on button "View full balance" at bounding box center [61, 191] width 92 height 15
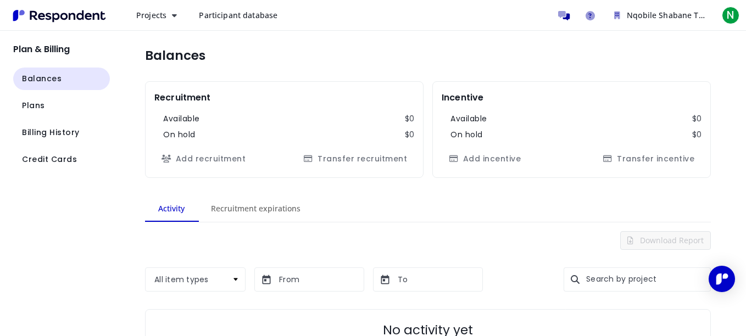
click at [25, 121] on ul "Balances Plans Billing History Credit Cards" at bounding box center [61, 119] width 97 height 103
click at [45, 132] on span "Billing History" at bounding box center [51, 133] width 58 height 12
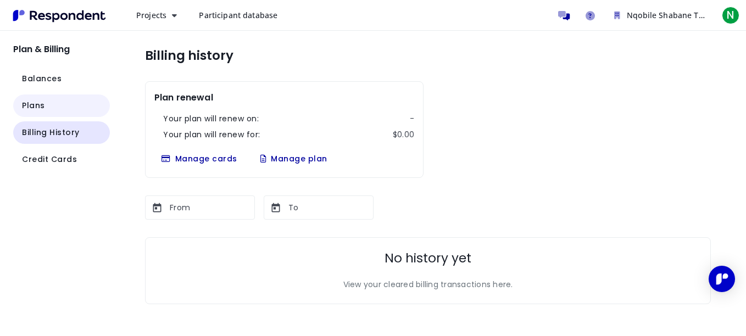
click at [21, 98] on button "Plans" at bounding box center [61, 105] width 97 height 23
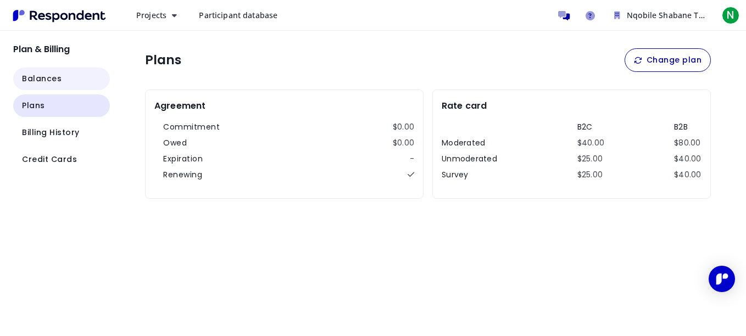
click at [27, 79] on span "Balances" at bounding box center [42, 79] width 40 height 12
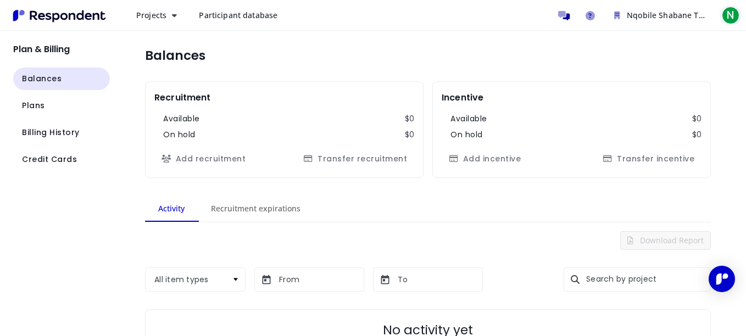
click at [737, 16] on span "N" at bounding box center [731, 16] width 18 height 18
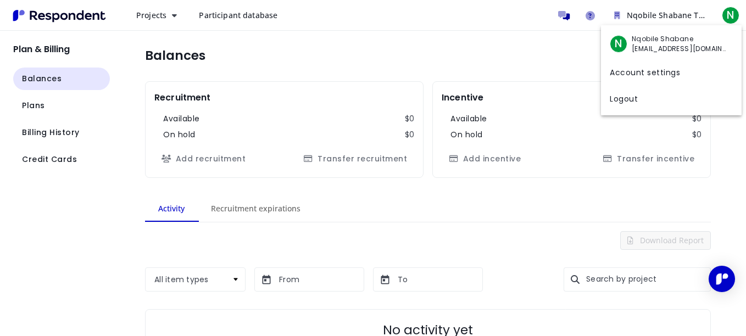
click at [614, 43] on span "N" at bounding box center [618, 44] width 18 height 18
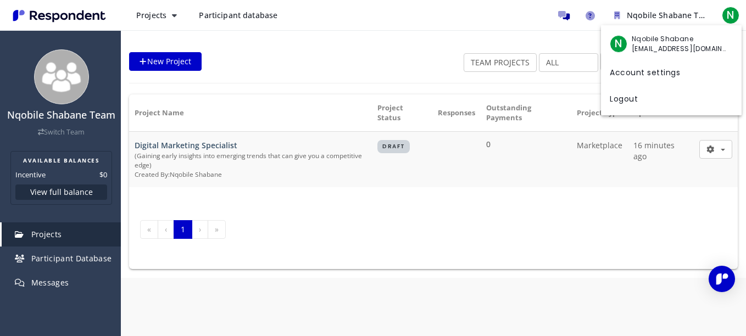
click at [186, 66] on md-backdrop at bounding box center [373, 168] width 746 height 336
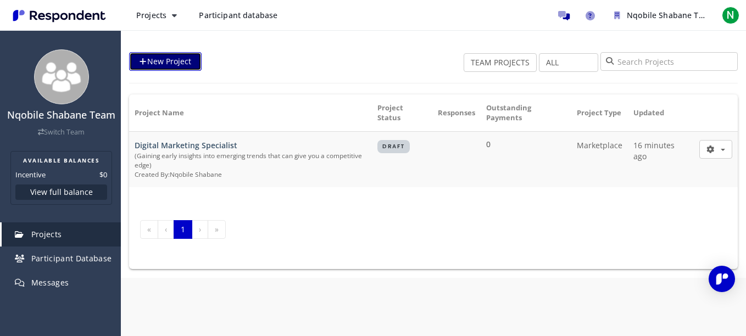
click at [170, 53] on link "New Project" at bounding box center [165, 61] width 72 height 19
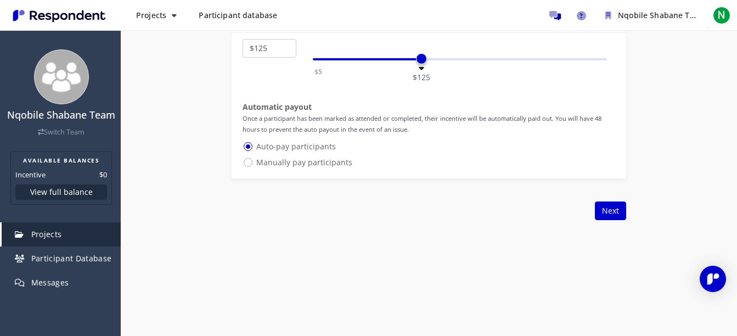
scroll to position [688, 0]
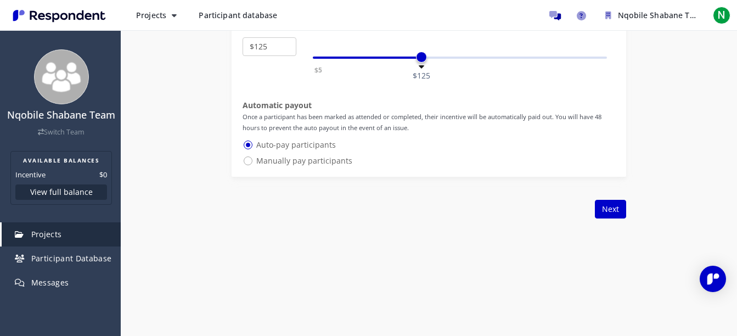
click at [41, 247] on link "Projects" at bounding box center [61, 234] width 119 height 24
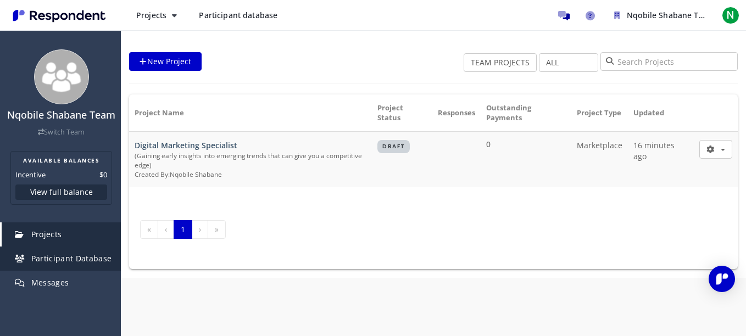
drag, startPoint x: 41, startPoint y: 253, endPoint x: 73, endPoint y: 276, distance: 39.8
click at [73, 271] on link "Participant Database" at bounding box center [61, 259] width 119 height 24
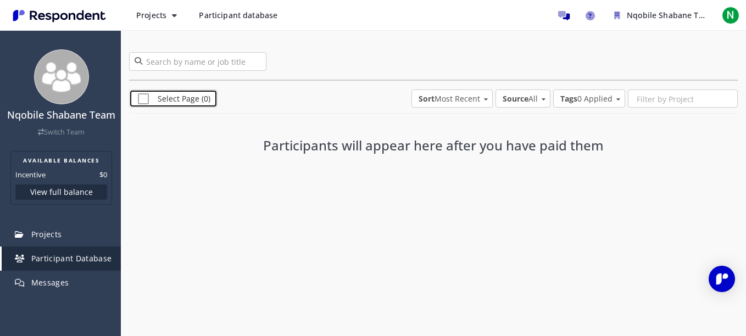
click at [140, 102] on span "Select Page (0)" at bounding box center [174, 99] width 72 height 13
checkbox input "true"
click at [68, 148] on div "Nqobile Shabane Team Switch Team" at bounding box center [61, 97] width 119 height 107
click at [64, 137] on link "Switch Team" at bounding box center [61, 131] width 47 height 9
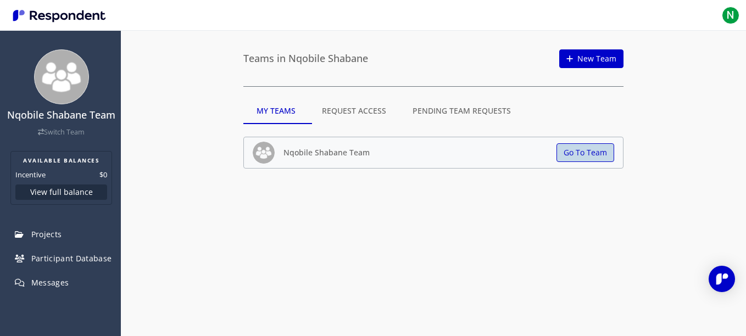
click at [601, 155] on button "Go To Team" at bounding box center [585, 152] width 58 height 19
click at [578, 150] on button "Go To Team" at bounding box center [585, 152] width 58 height 19
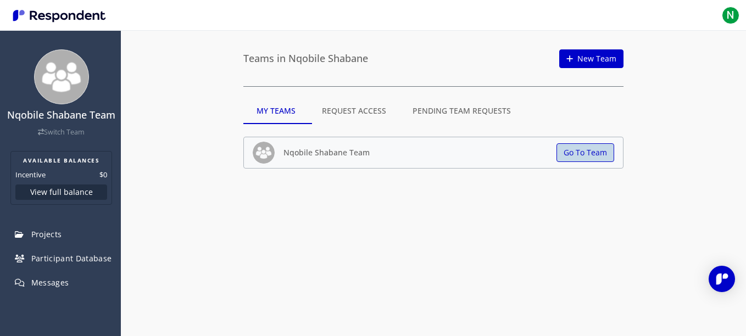
click at [578, 150] on button "Go To Team" at bounding box center [585, 152] width 58 height 19
click at [571, 65] on link "New Team" at bounding box center [591, 58] width 64 height 19
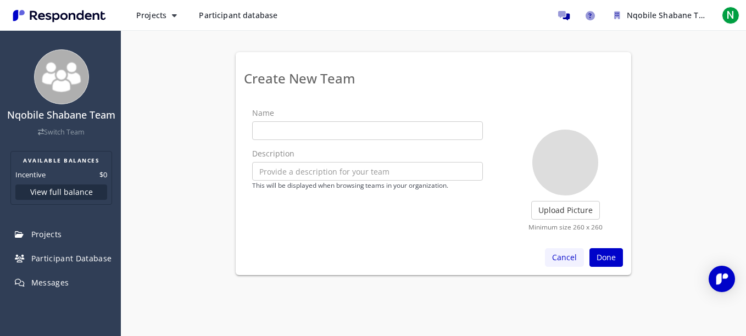
click at [571, 259] on button "Cancel" at bounding box center [564, 257] width 39 height 19
click at [576, 254] on button "Cancel" at bounding box center [564, 257] width 39 height 19
